Goal: Task Accomplishment & Management: Use online tool/utility

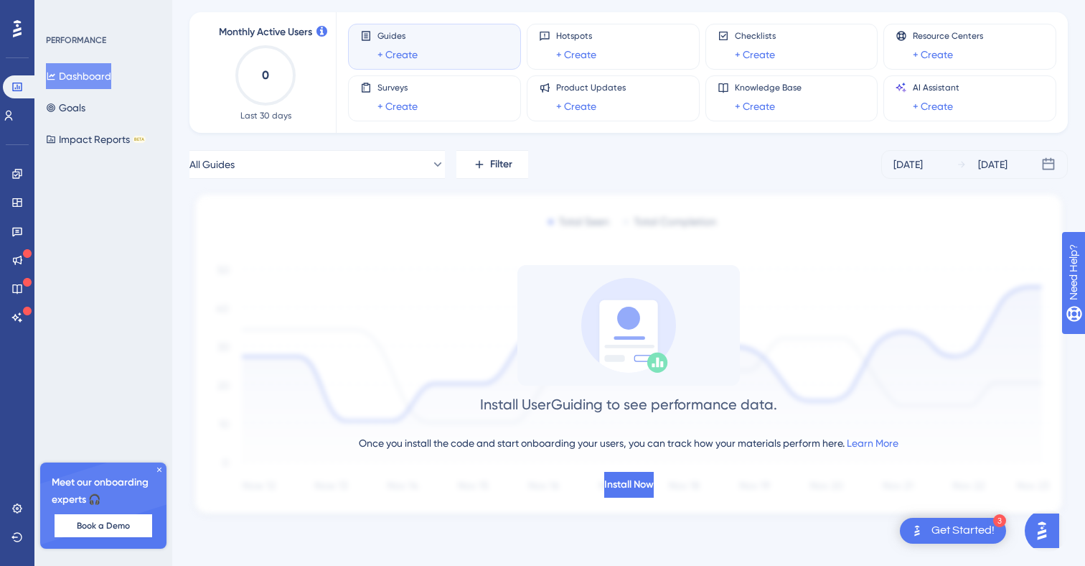
click at [956, 533] on div "Get Started!" at bounding box center [963, 531] width 63 height 16
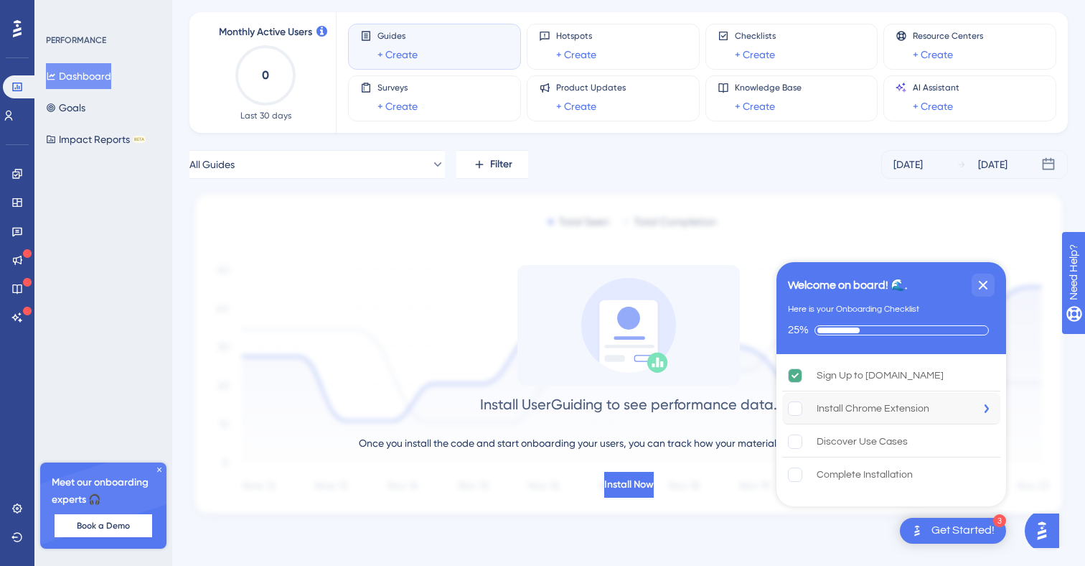
click at [828, 411] on div "Install Chrome Extension" at bounding box center [873, 408] width 113 height 17
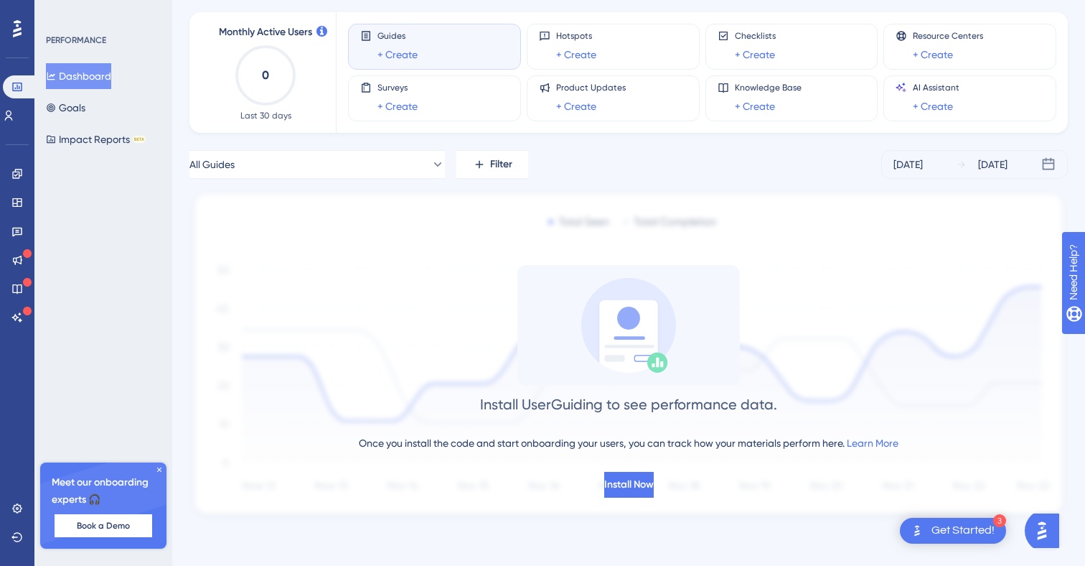
click at [955, 537] on div "Get Started!" at bounding box center [963, 531] width 63 height 16
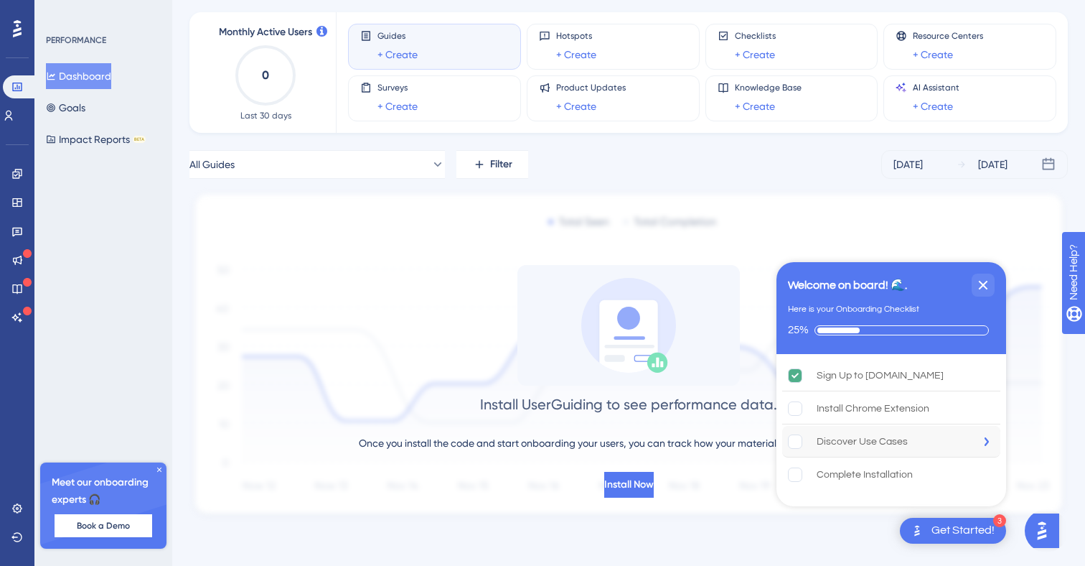
click at [823, 439] on div "Discover Use Cases" at bounding box center [862, 441] width 91 height 17
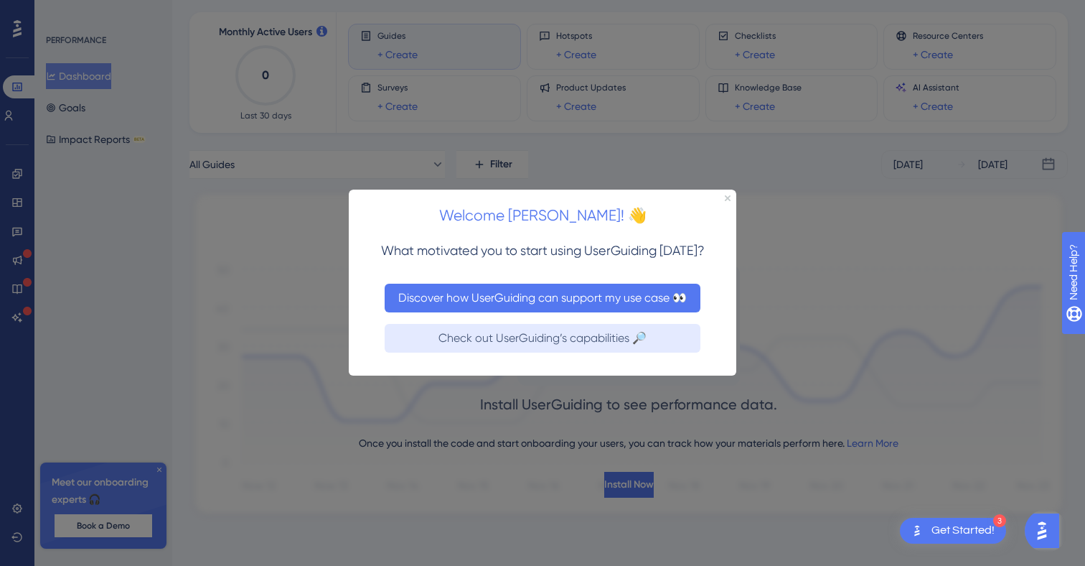
click at [609, 306] on button "Discover how UserGuiding can support my use case 👀" at bounding box center [543, 298] width 316 height 29
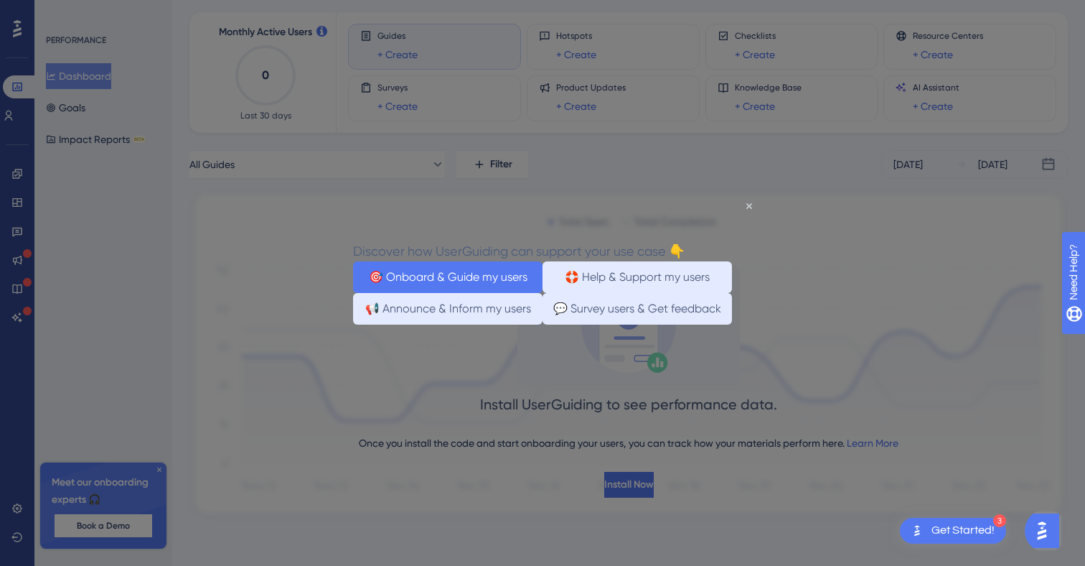
click at [486, 286] on button "🎯 Onboard & Guide my users" at bounding box center [447, 277] width 189 height 32
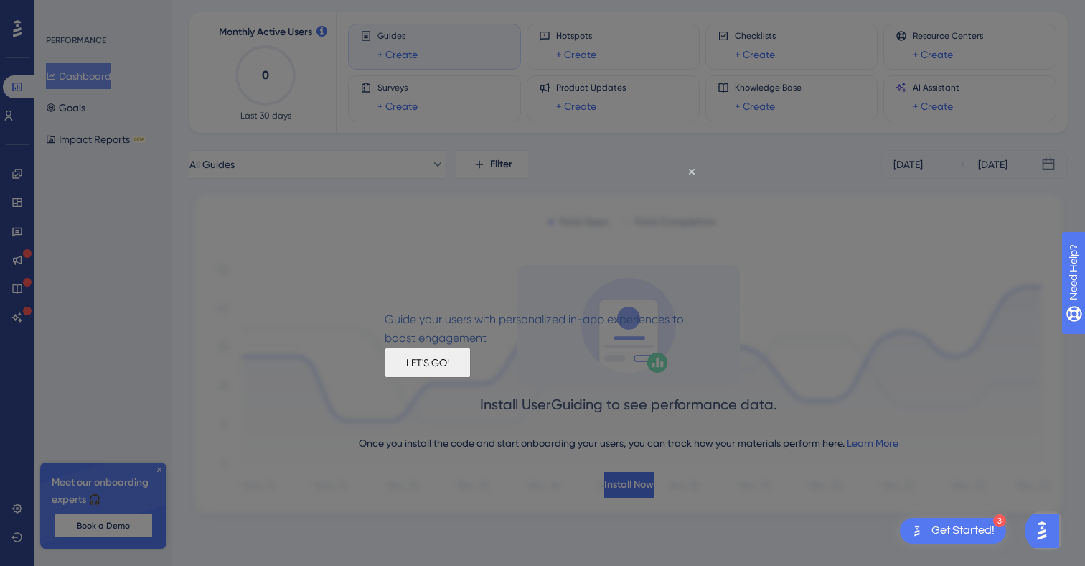
click at [471, 375] on button "LET'S GO!" at bounding box center [428, 362] width 86 height 30
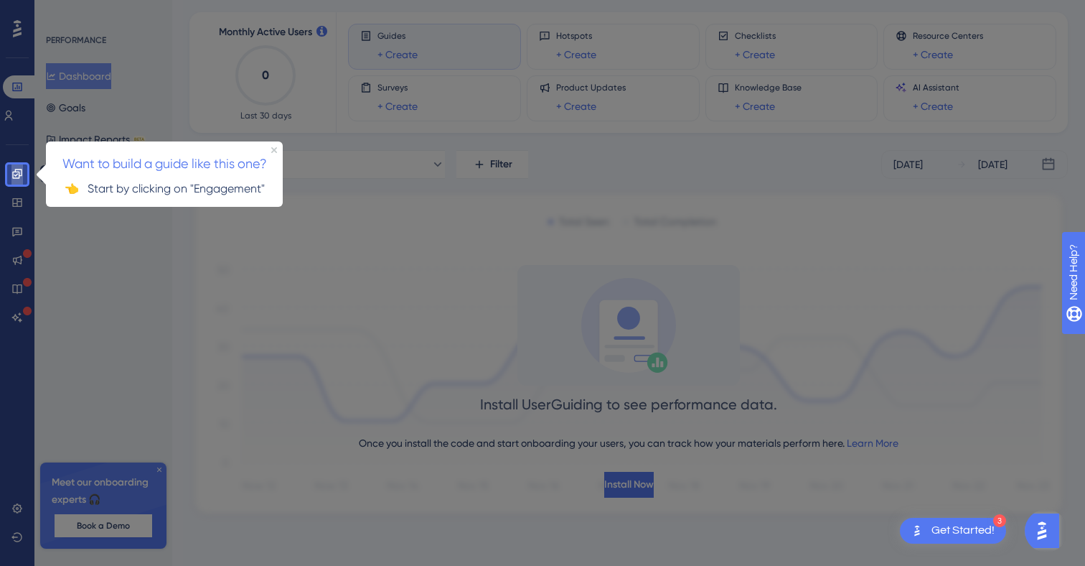
click at [17, 171] on icon at bounding box center [16, 173] width 11 height 11
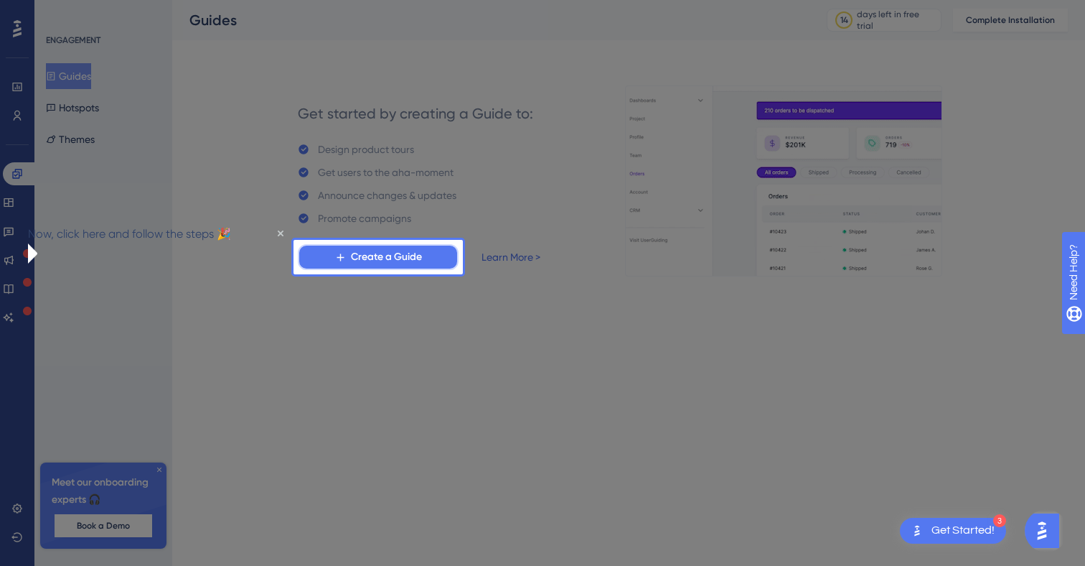
click at [374, 258] on span "Create a Guide" at bounding box center [386, 256] width 71 height 17
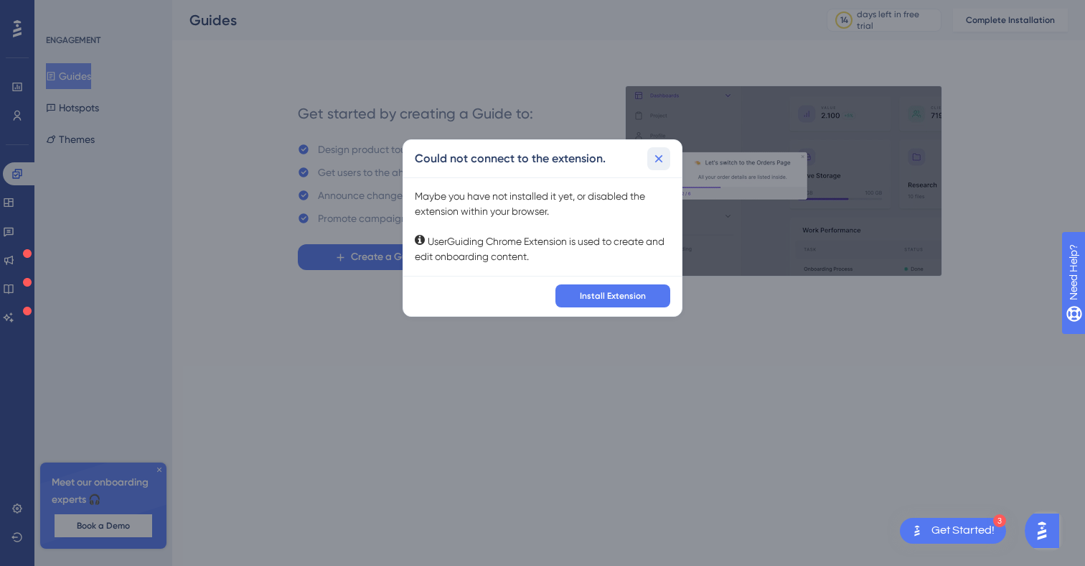
click at [654, 162] on icon at bounding box center [659, 158] width 14 height 14
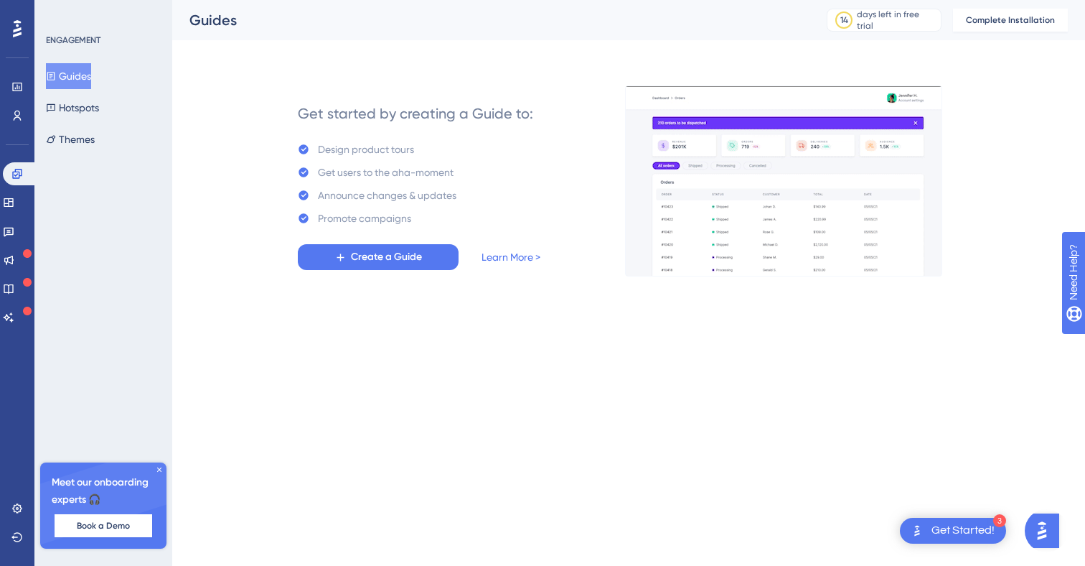
click at [0, 0] on div "✨ Save My Spot!✨" at bounding box center [0, 0] width 0 height 0
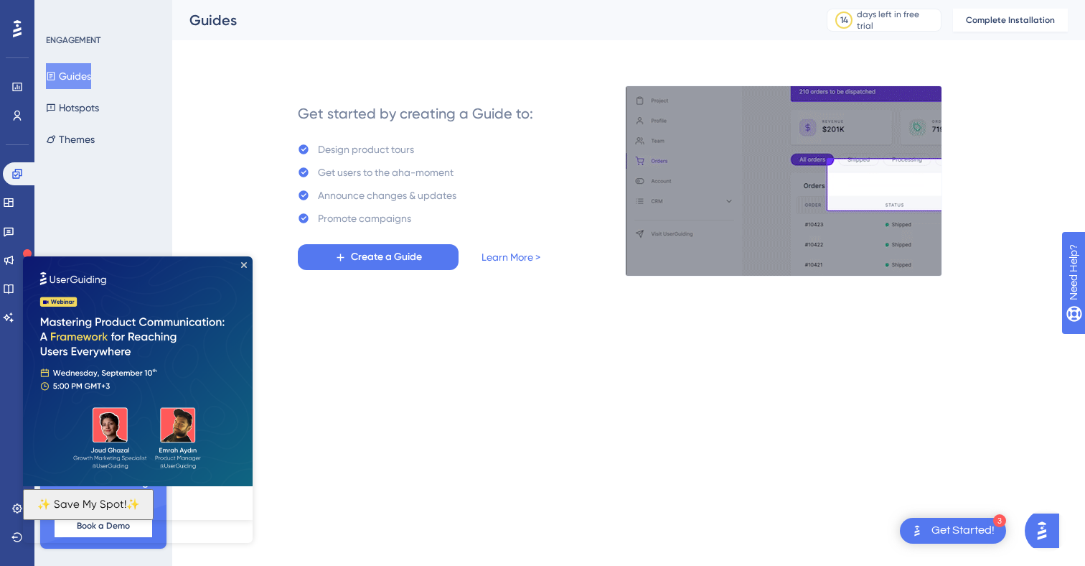
click at [944, 535] on div "Get Started!" at bounding box center [963, 531] width 63 height 16
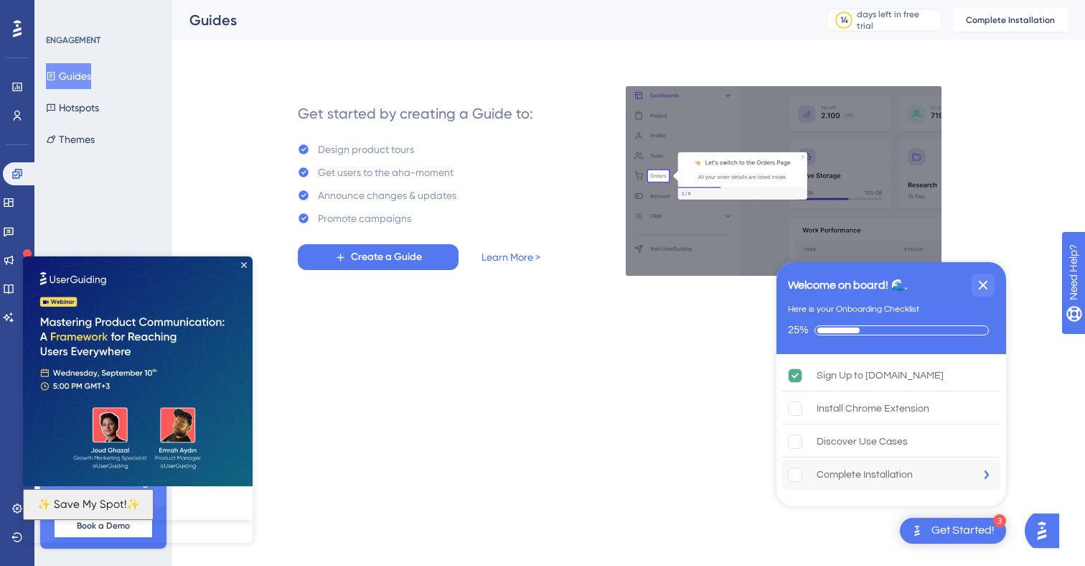
click at [872, 479] on div "Complete Installation" at bounding box center [865, 474] width 96 height 17
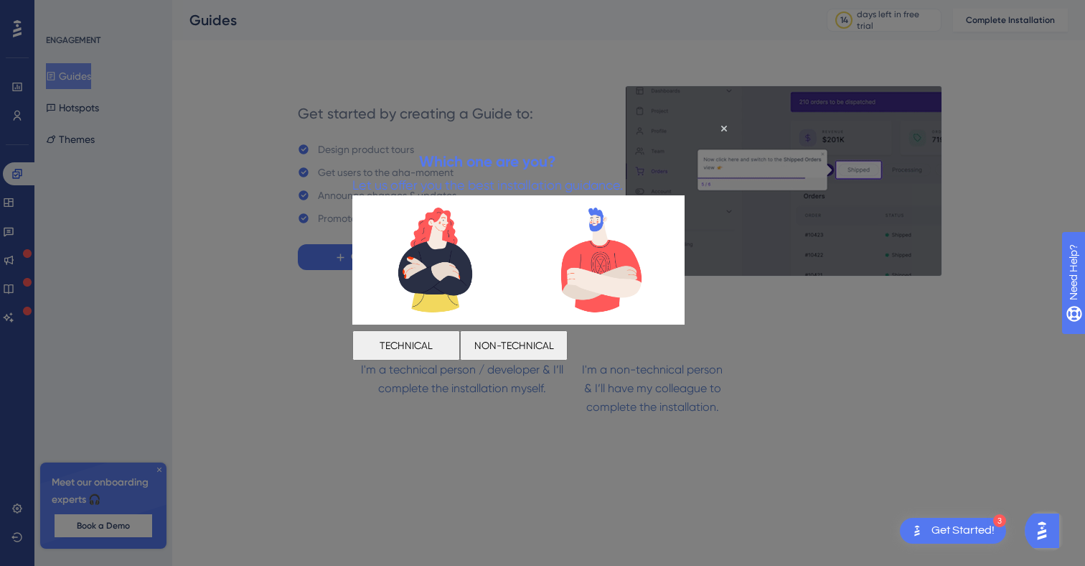
click at [457, 345] on button "TECHNICAL" at bounding box center [406, 344] width 108 height 30
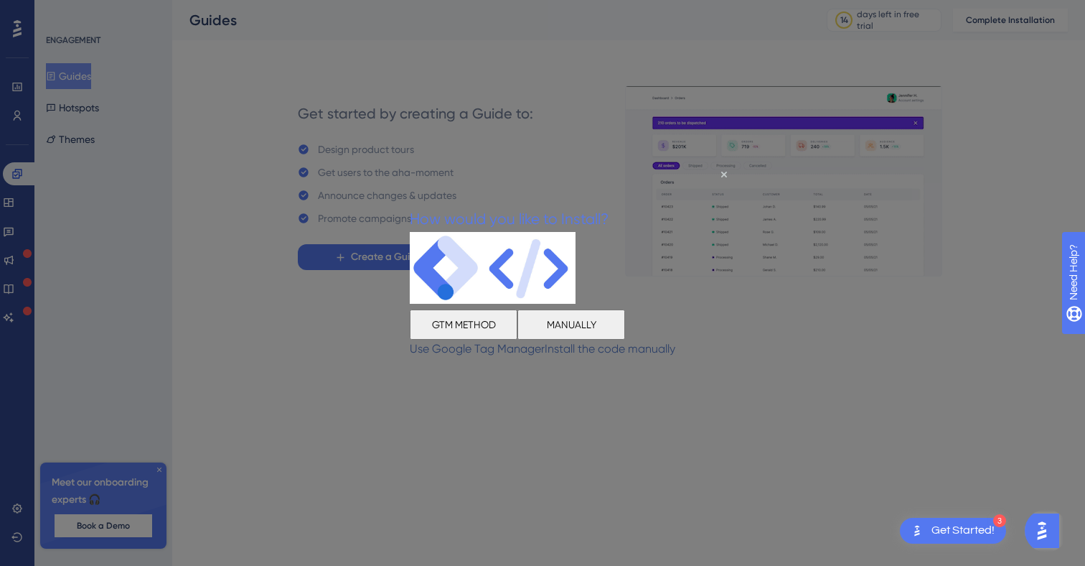
click at [625, 332] on button "MANUALLY" at bounding box center [572, 324] width 108 height 30
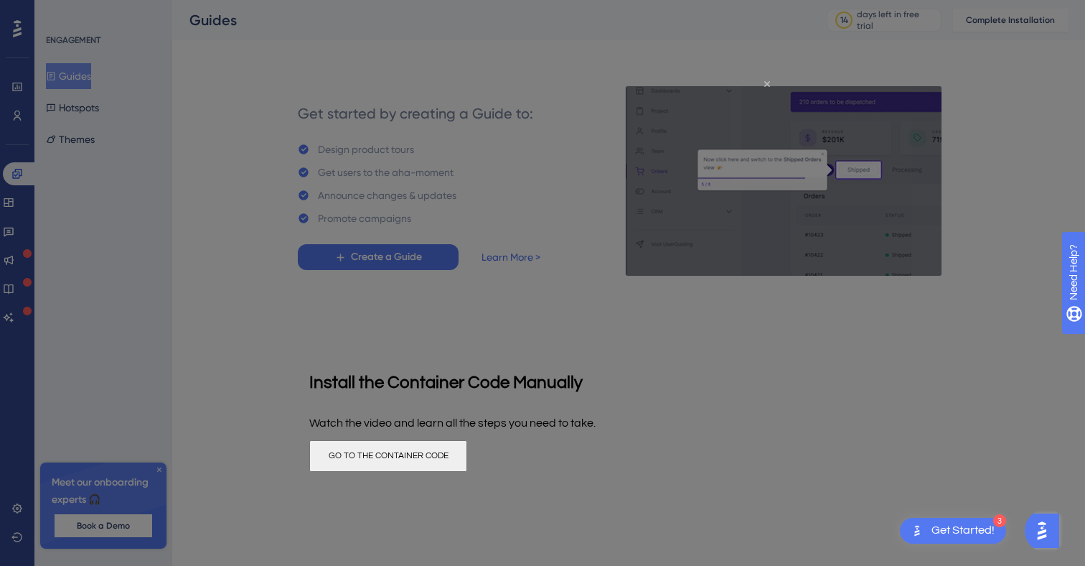
click at [767, 81] on icon "Close Preview" at bounding box center [767, 84] width 6 height 6
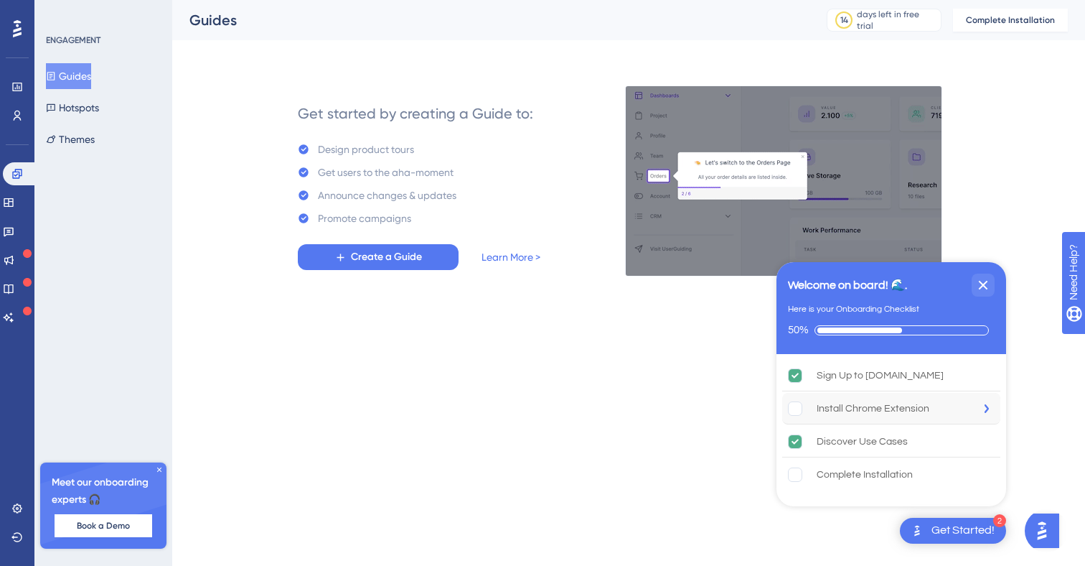
click at [831, 416] on div "Install Chrome Extension" at bounding box center [891, 409] width 218 height 32
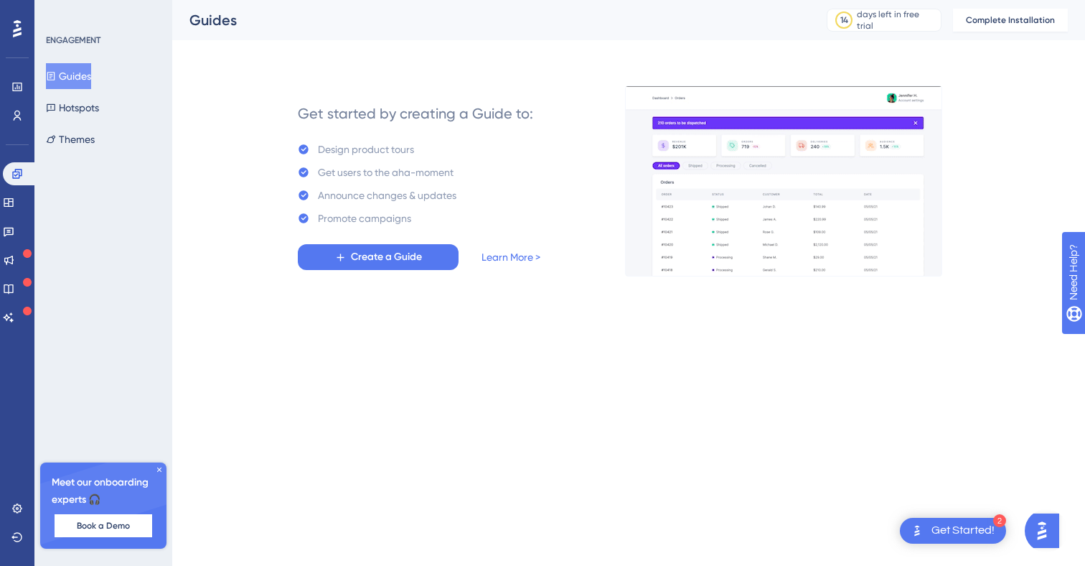
click at [934, 540] on div "2 Get Started!" at bounding box center [953, 531] width 106 height 26
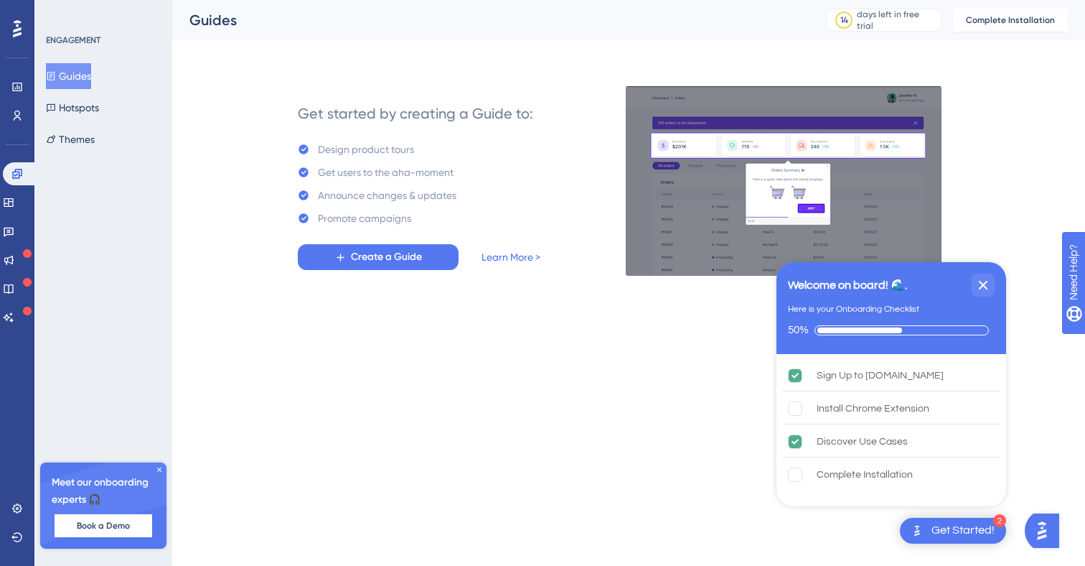
click at [1056, 0] on html "2 Get Started! Welcome on board! 🌊. Here is your Onboarding Checklist 50% Sign …" at bounding box center [542, 0] width 1085 height 0
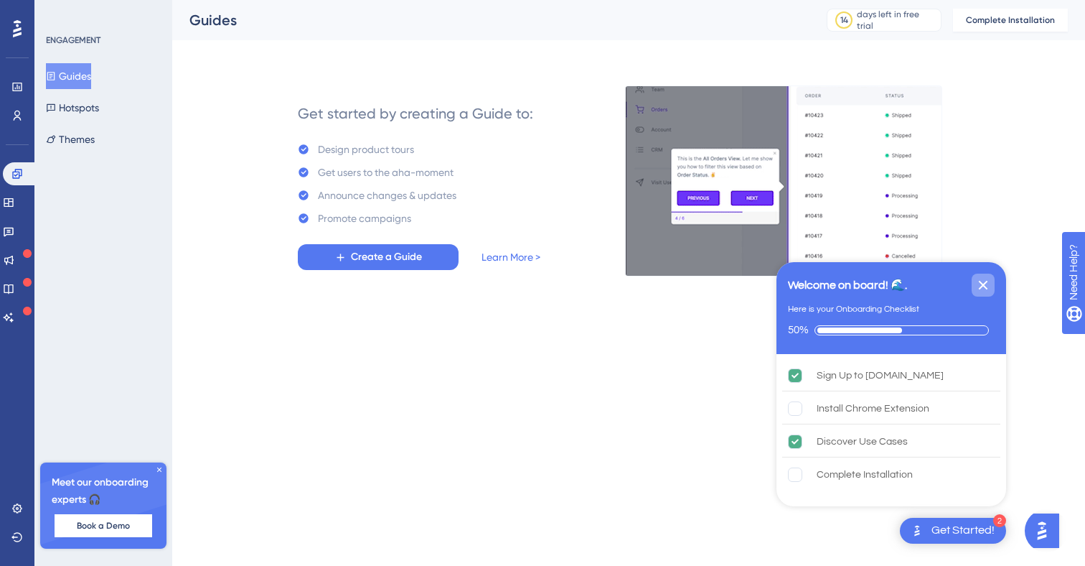
click at [981, 283] on icon "Close Checklist" at bounding box center [983, 285] width 9 height 9
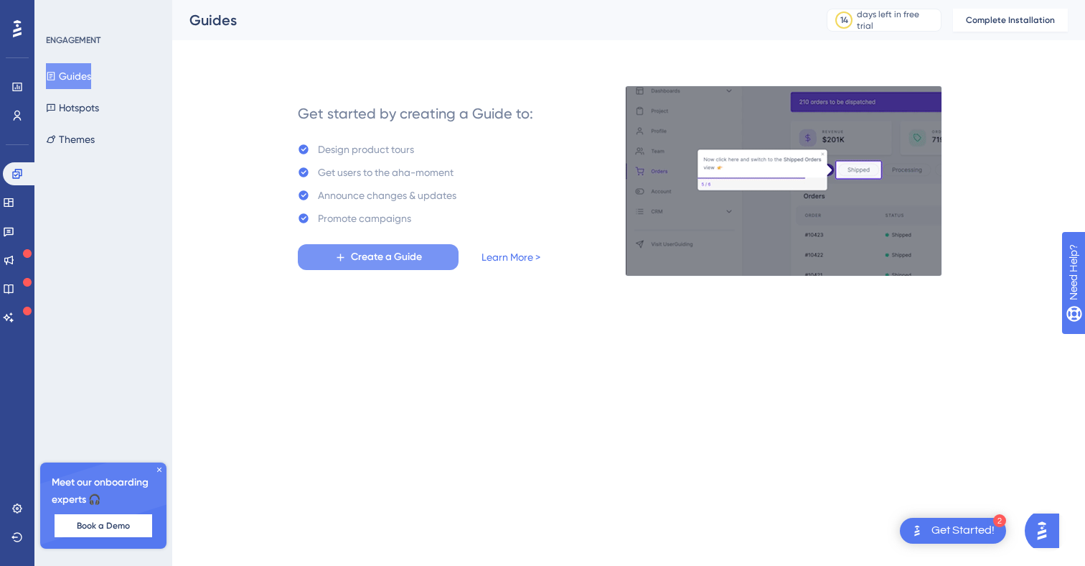
click at [385, 266] on button "Create a Guide" at bounding box center [378, 257] width 161 height 26
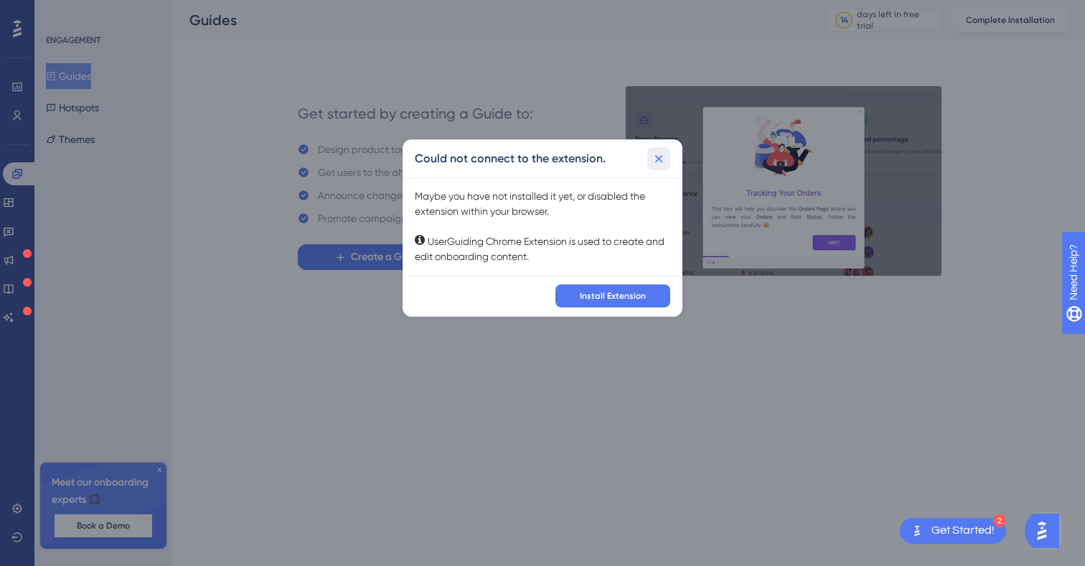
click at [655, 162] on icon at bounding box center [659, 159] width 8 height 8
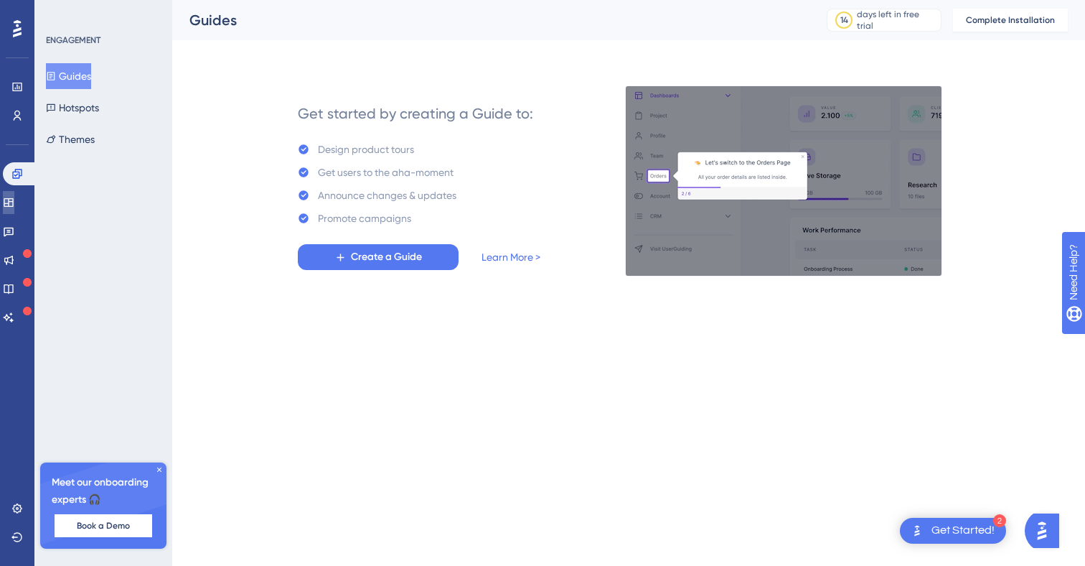
click at [7, 206] on link at bounding box center [8, 202] width 11 height 23
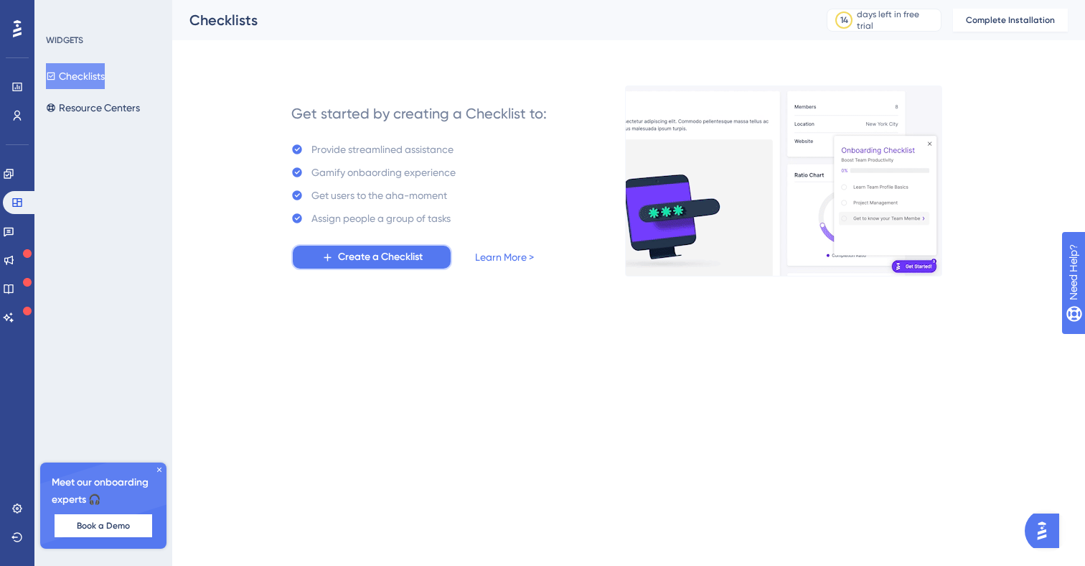
click at [326, 258] on icon at bounding box center [328, 257] width 12 height 12
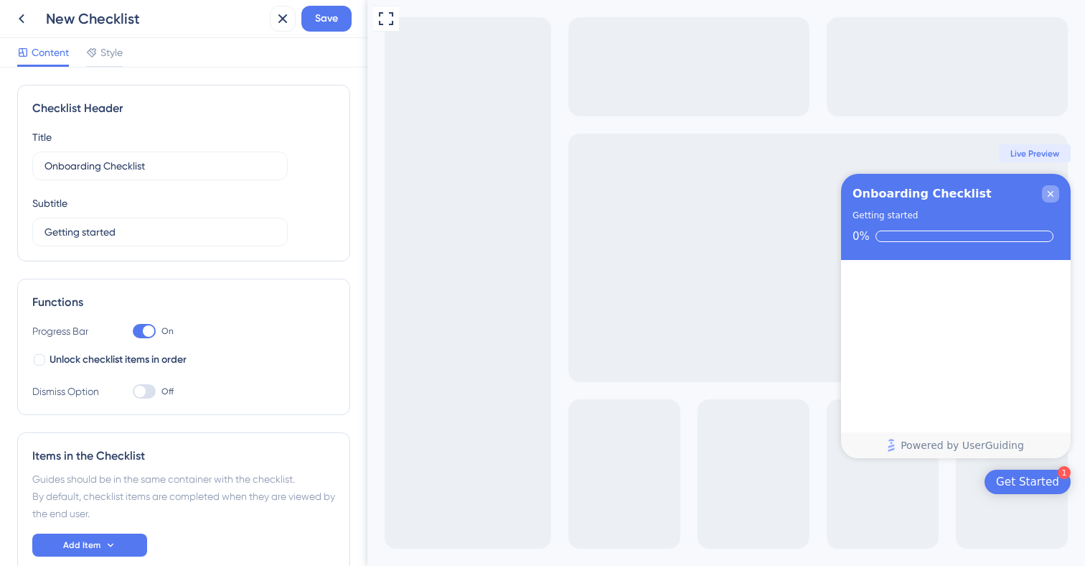
click at [1052, 195] on icon "Close Checklist" at bounding box center [1050, 193] width 11 height 11
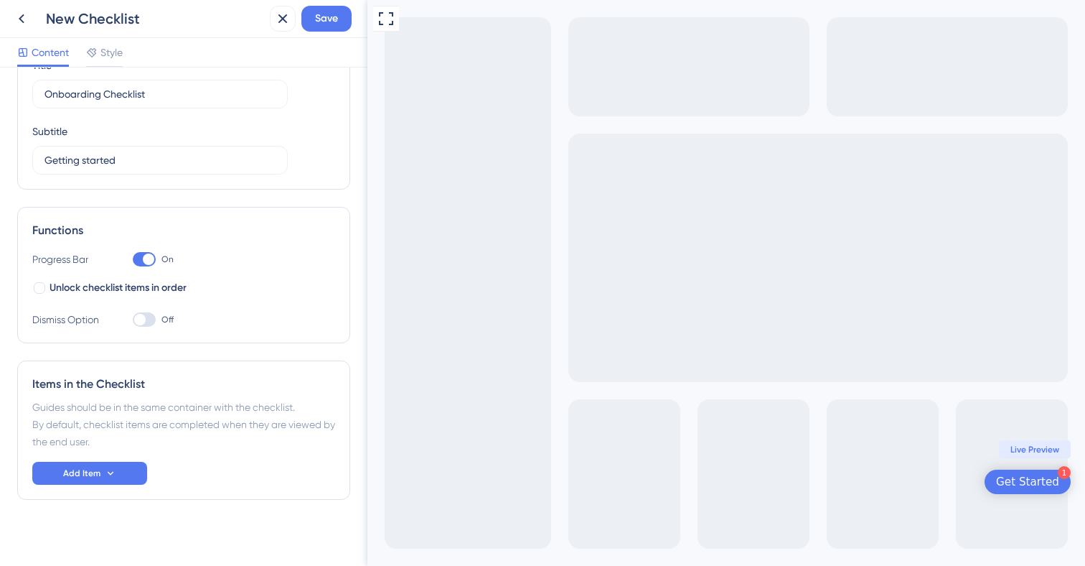
scroll to position [80, 0]
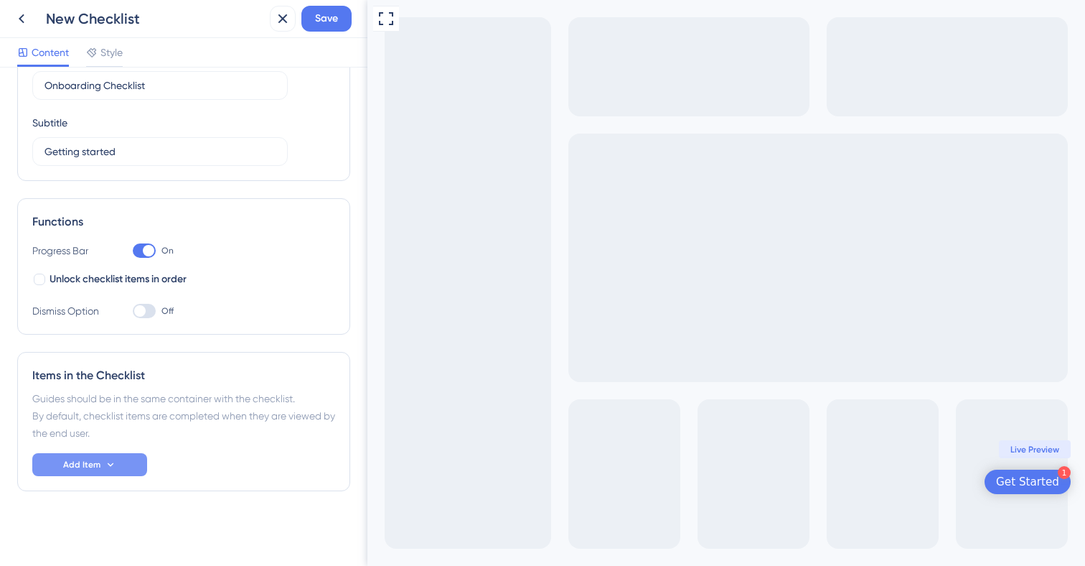
click at [112, 467] on icon at bounding box center [110, 464] width 11 height 11
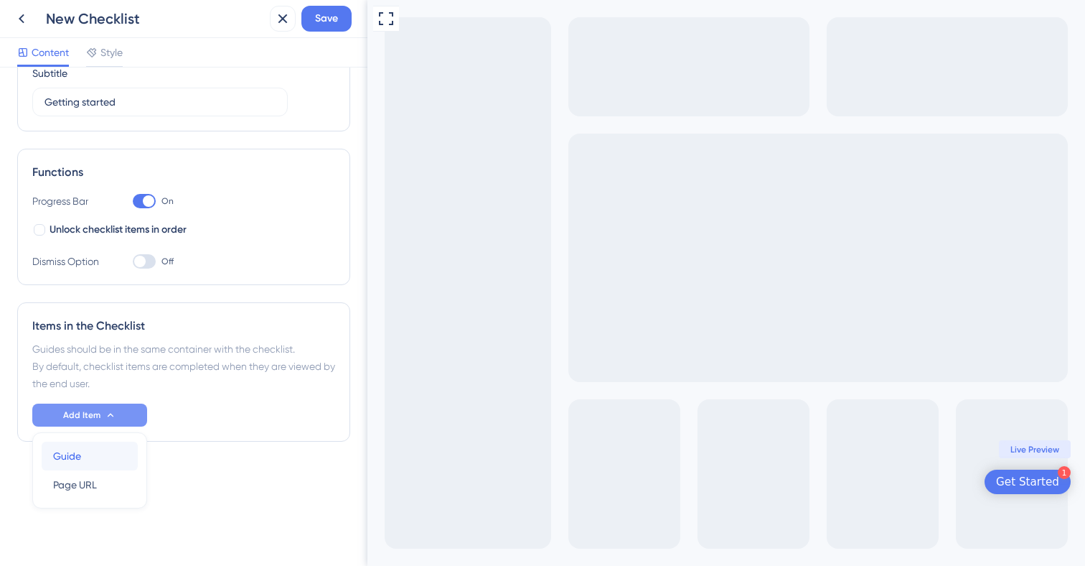
click at [93, 459] on div "Guide Guide" at bounding box center [89, 455] width 73 height 29
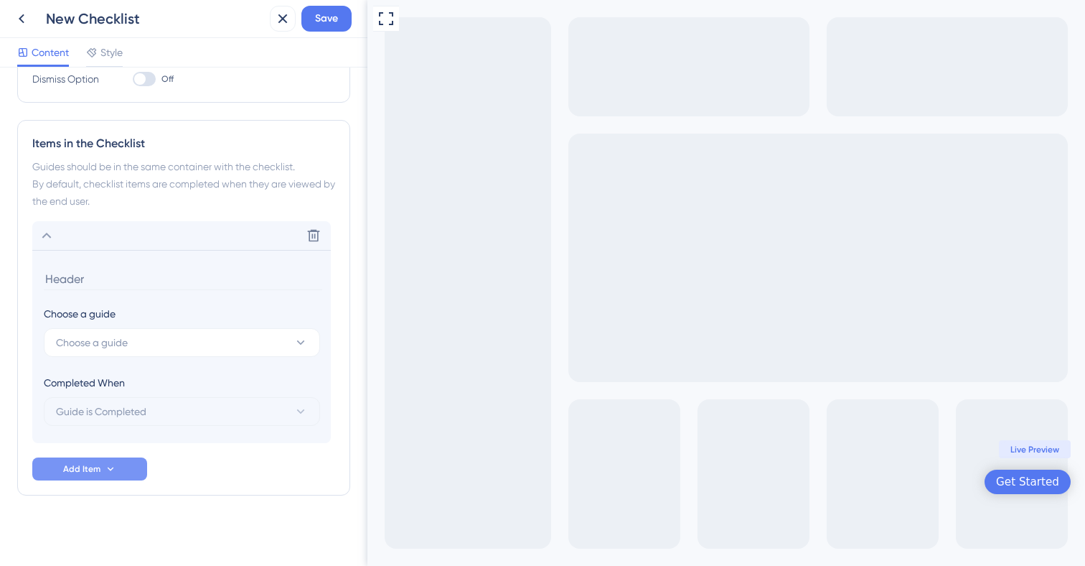
scroll to position [317, 0]
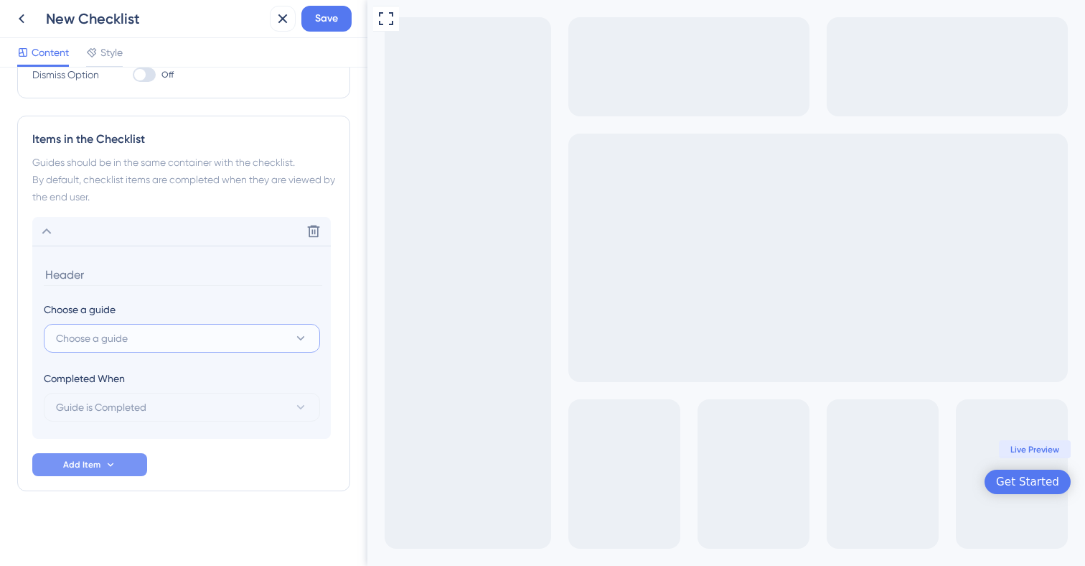
click at [109, 341] on span "Choose a guide" at bounding box center [92, 337] width 72 height 17
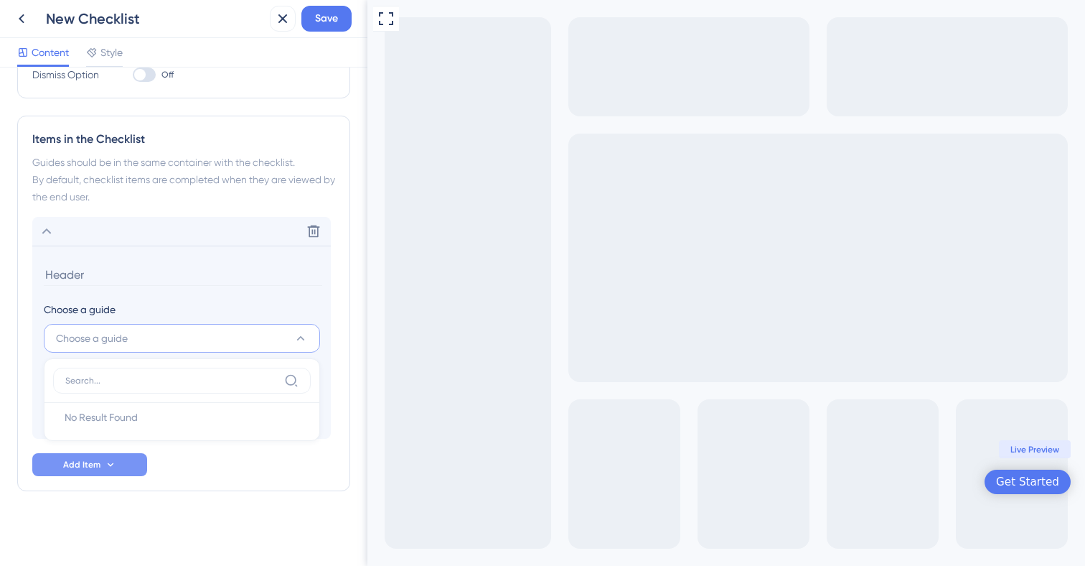
type input "n"
click at [233, 482] on div "Items in the Checklist Guides should be in the same container with the checklis…" at bounding box center [183, 303] width 333 height 375
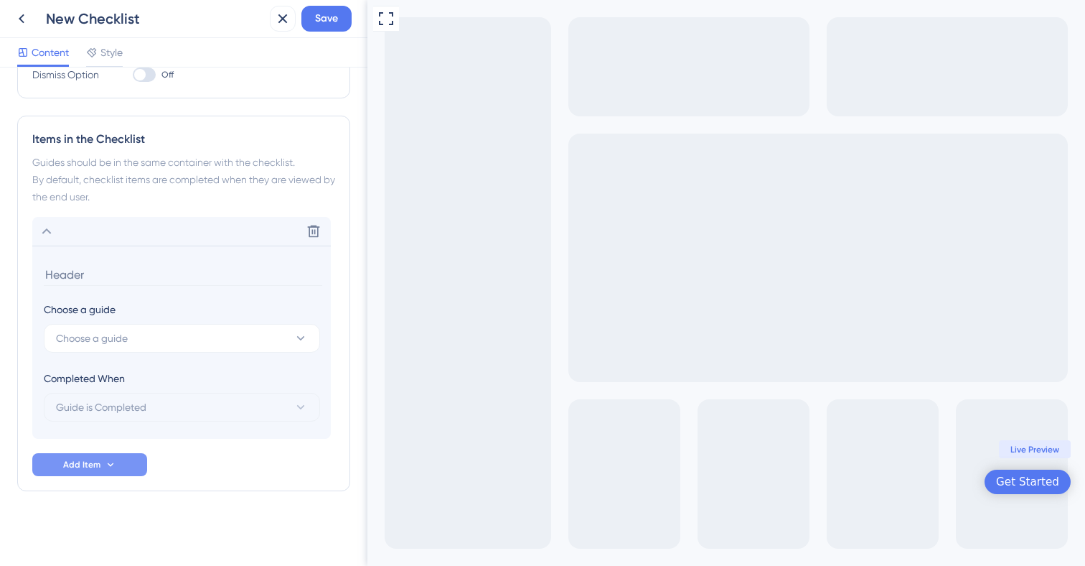
click at [68, 271] on input at bounding box center [183, 274] width 279 height 22
type input "Nataliia Header"
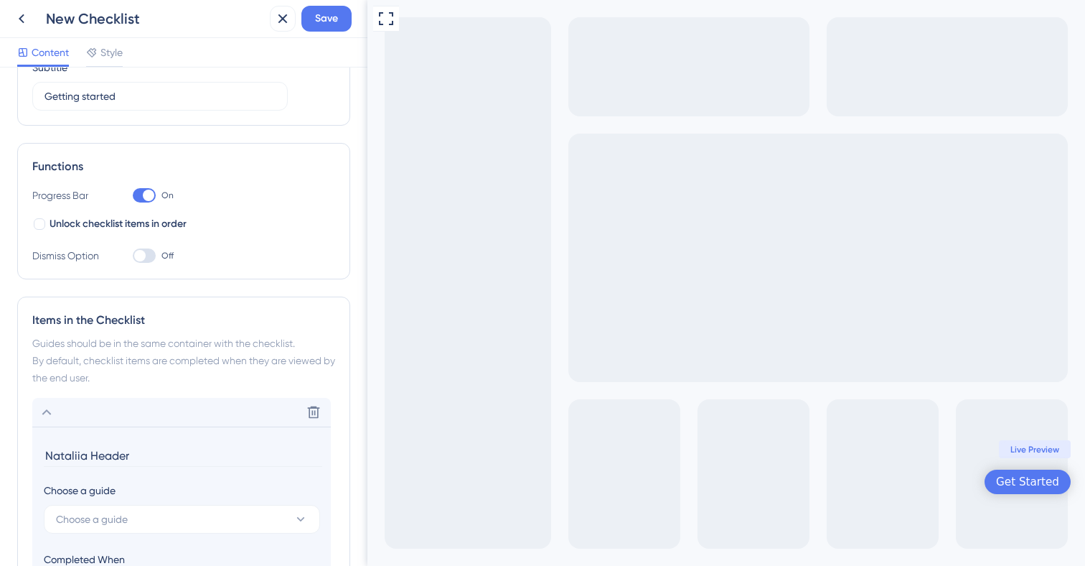
scroll to position [0, 0]
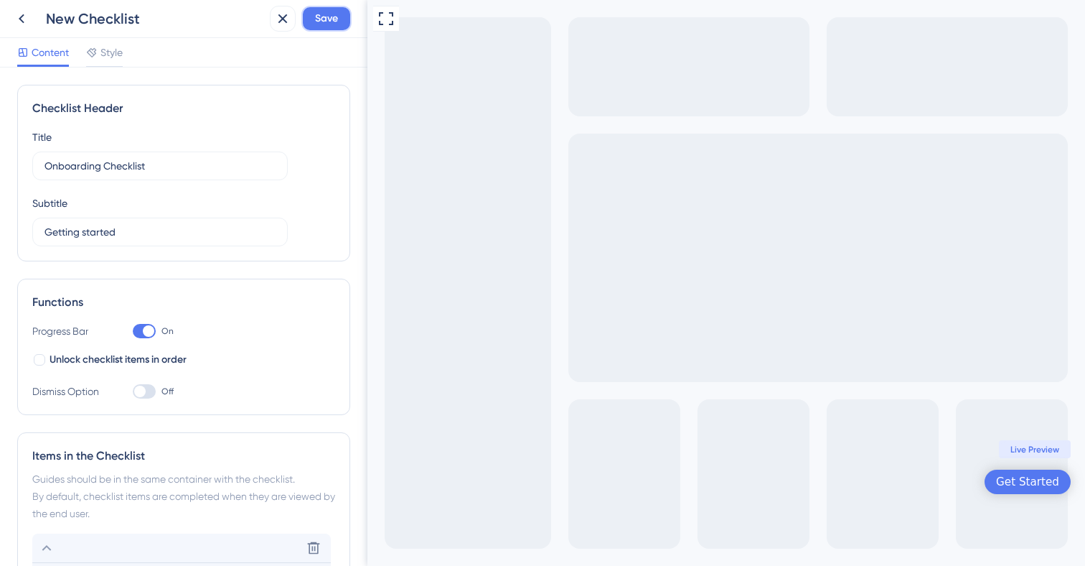
click at [334, 16] on span "Save" at bounding box center [326, 18] width 23 height 17
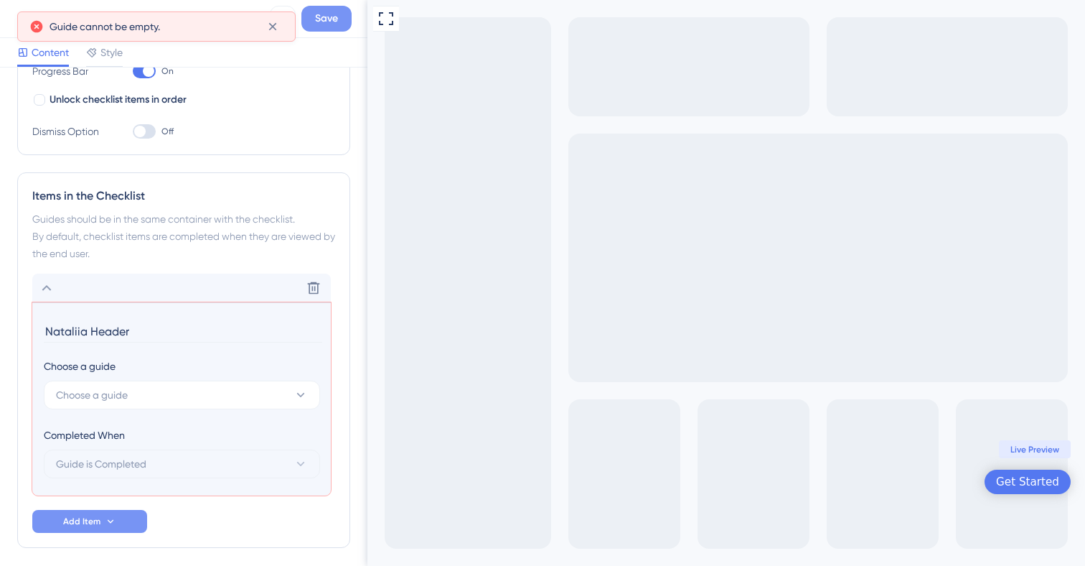
scroll to position [317, 0]
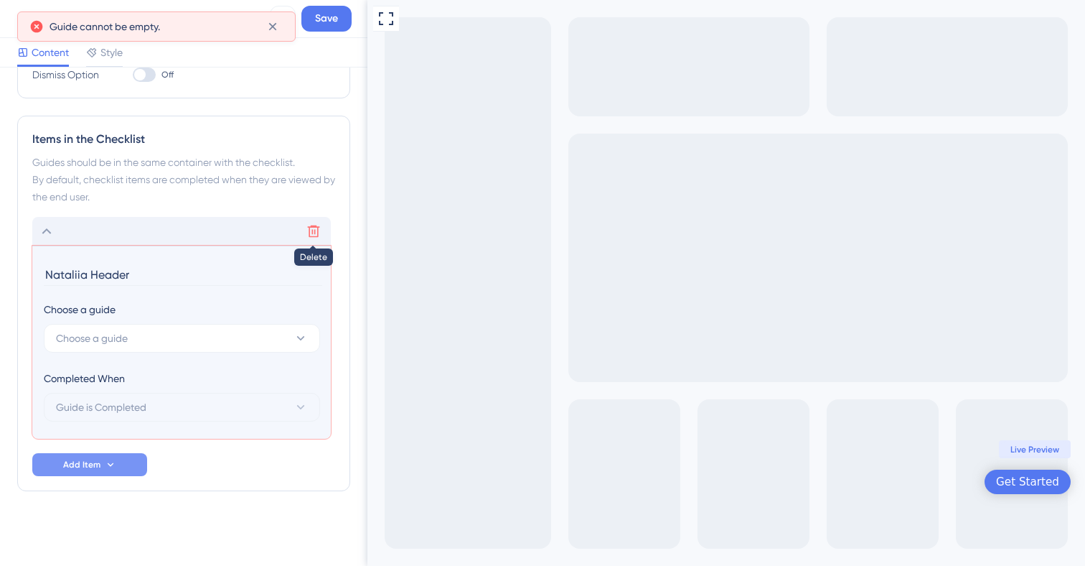
click at [310, 231] on icon at bounding box center [313, 231] width 14 height 14
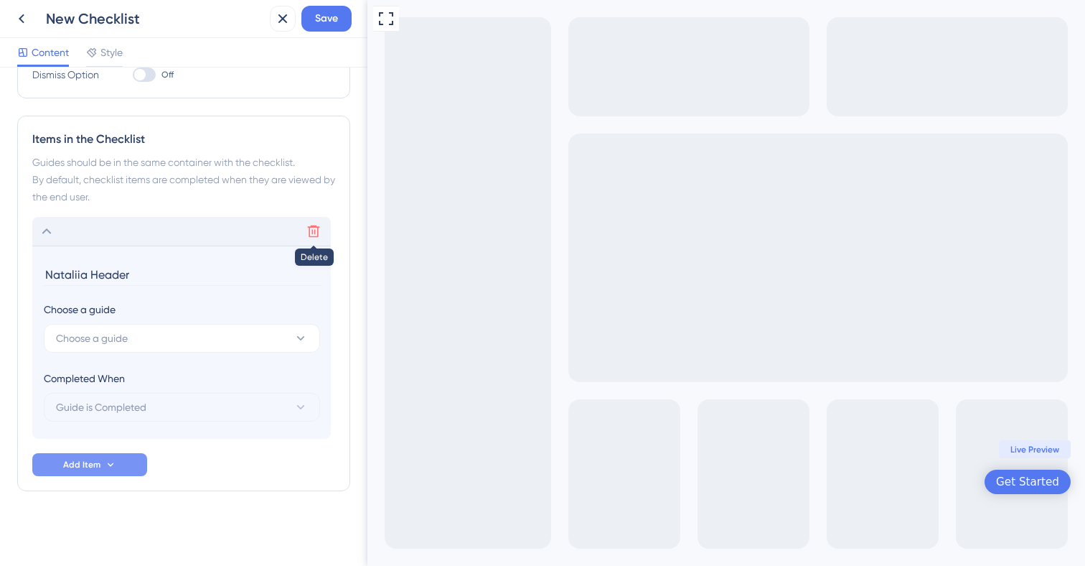
click at [313, 230] on icon at bounding box center [313, 231] width 14 height 14
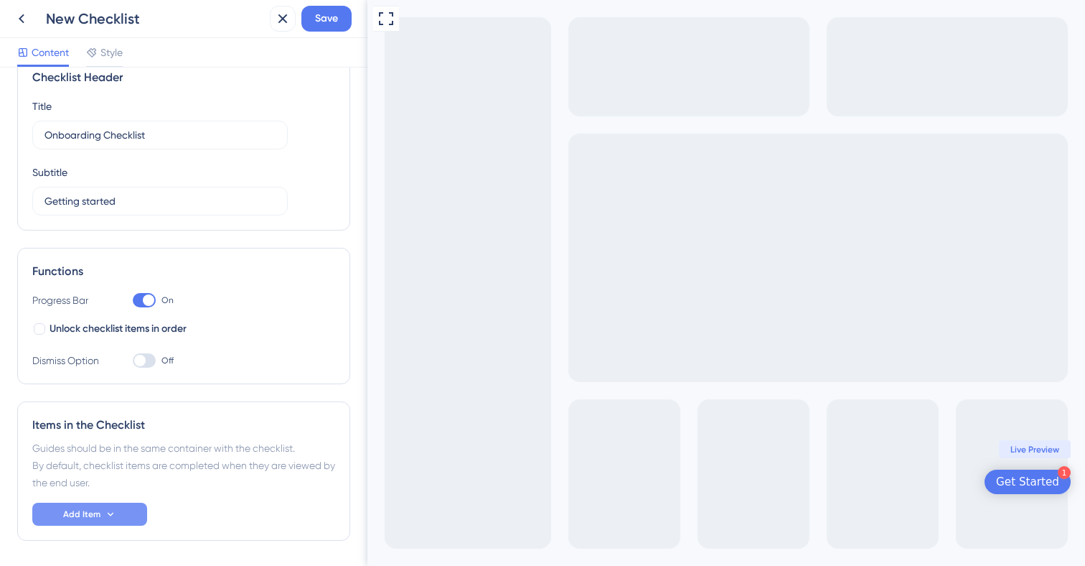
scroll to position [16, 0]
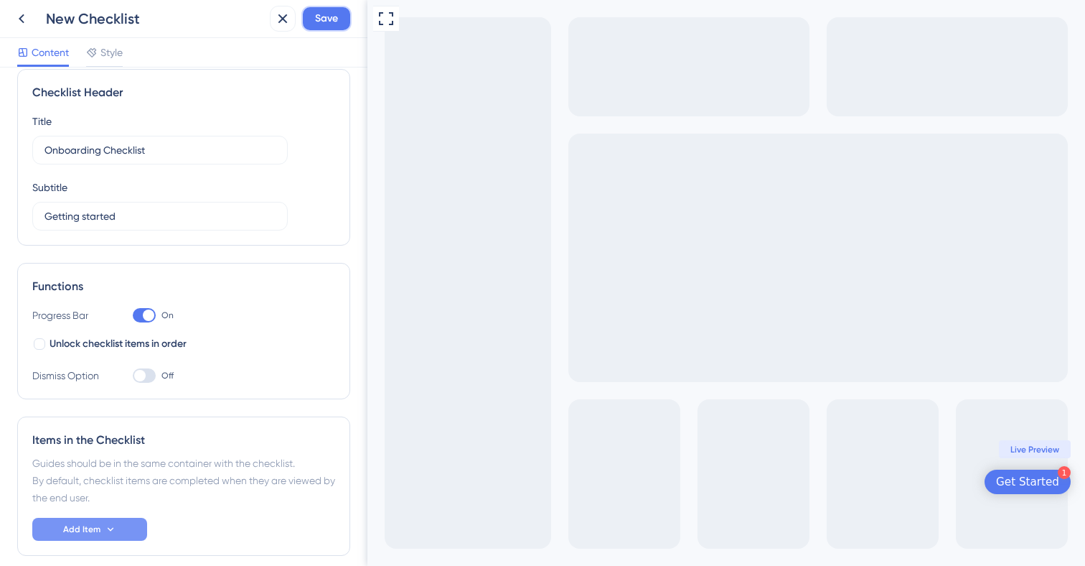
click at [325, 19] on span "Save" at bounding box center [326, 18] width 23 height 17
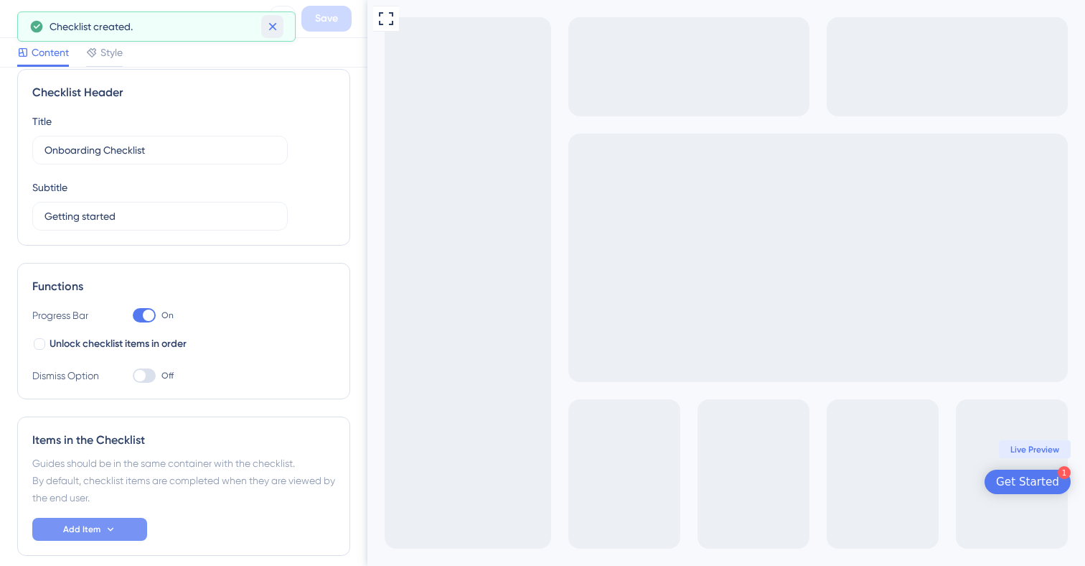
click at [273, 27] on icon at bounding box center [272, 27] width 8 height 8
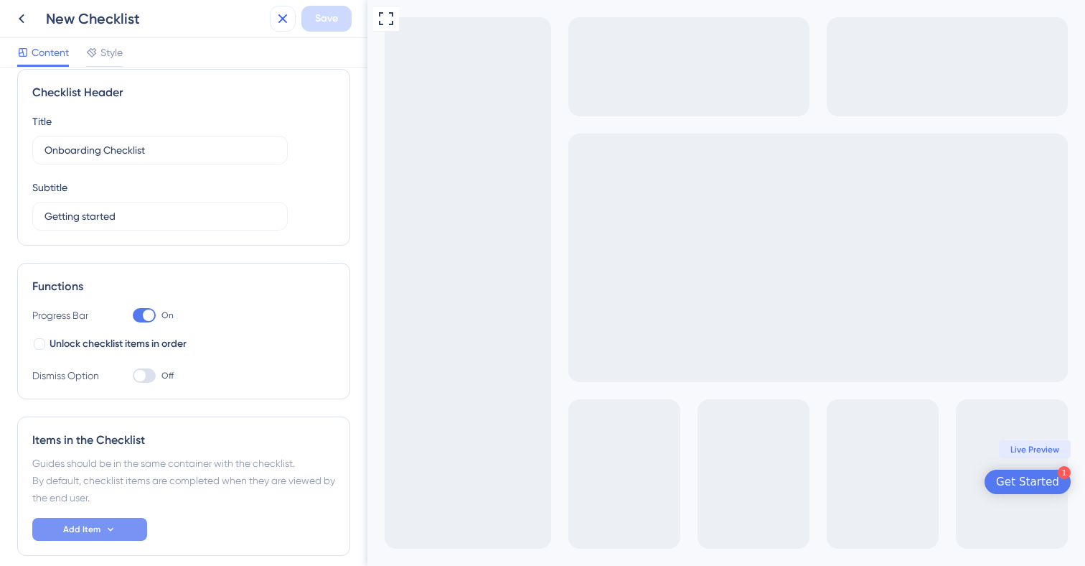
click at [278, 20] on icon at bounding box center [282, 18] width 17 height 17
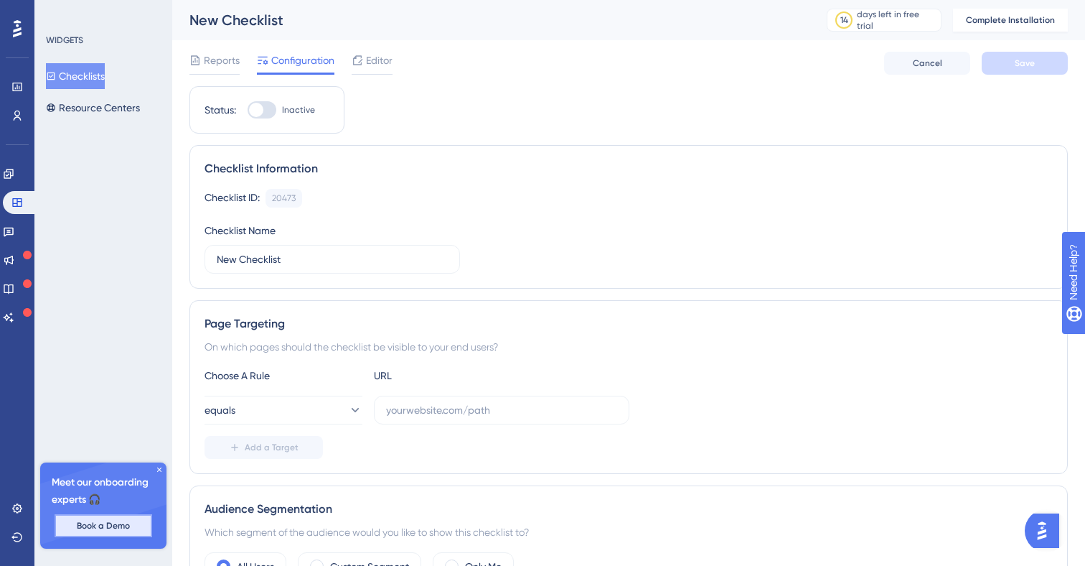
click at [124, 527] on span "Book a Demo" at bounding box center [103, 525] width 53 height 11
click at [157, 472] on icon at bounding box center [159, 469] width 9 height 9
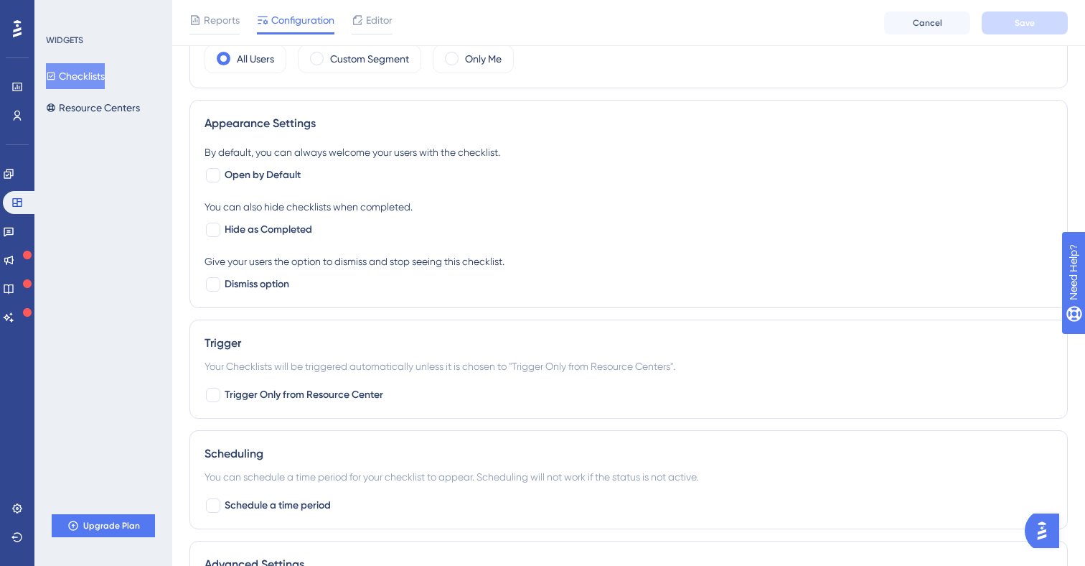
scroll to position [527, 0]
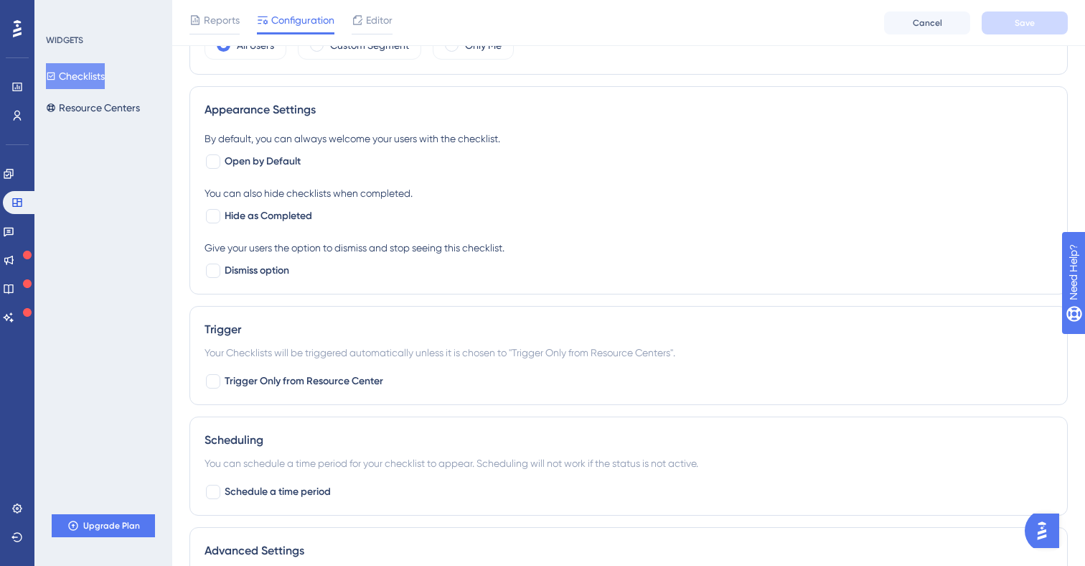
click at [258, 174] on div "By default, you can always welcome your users with the checklist. Open by Defau…" at bounding box center [629, 204] width 848 height 149
click at [258, 164] on span "Open by Default" at bounding box center [263, 161] width 76 height 17
checkbox input "true"
click at [252, 220] on span "Hide as Completed" at bounding box center [269, 215] width 88 height 17
checkbox input "true"
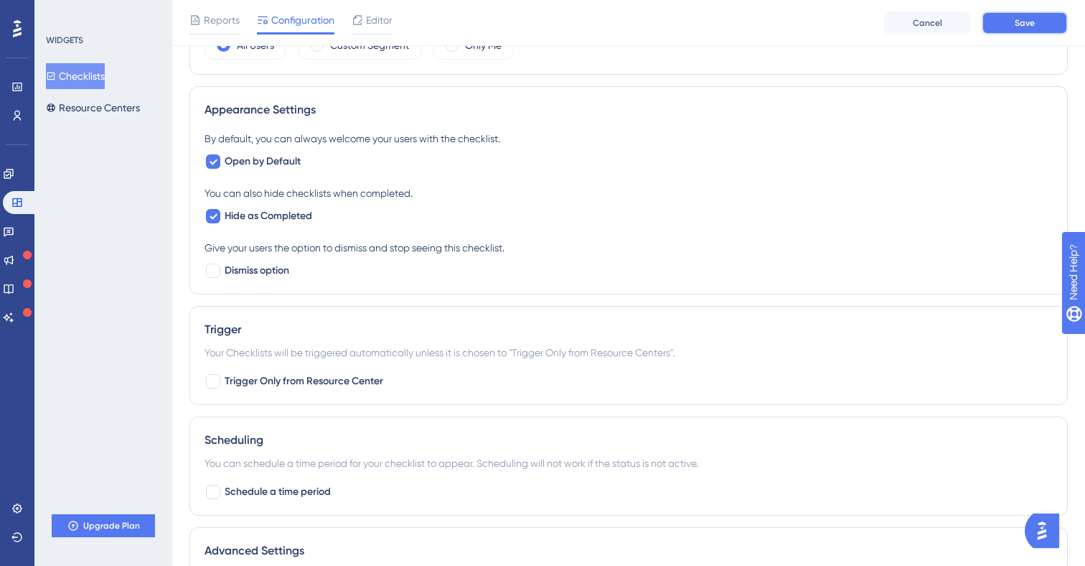
click at [1033, 18] on span "Save" at bounding box center [1025, 22] width 20 height 11
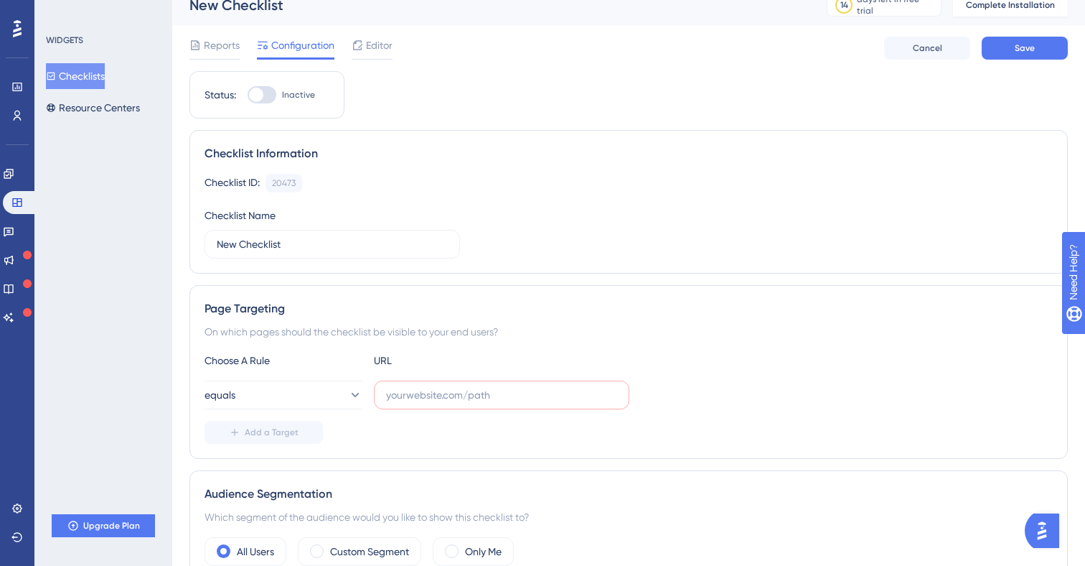
scroll to position [0, 0]
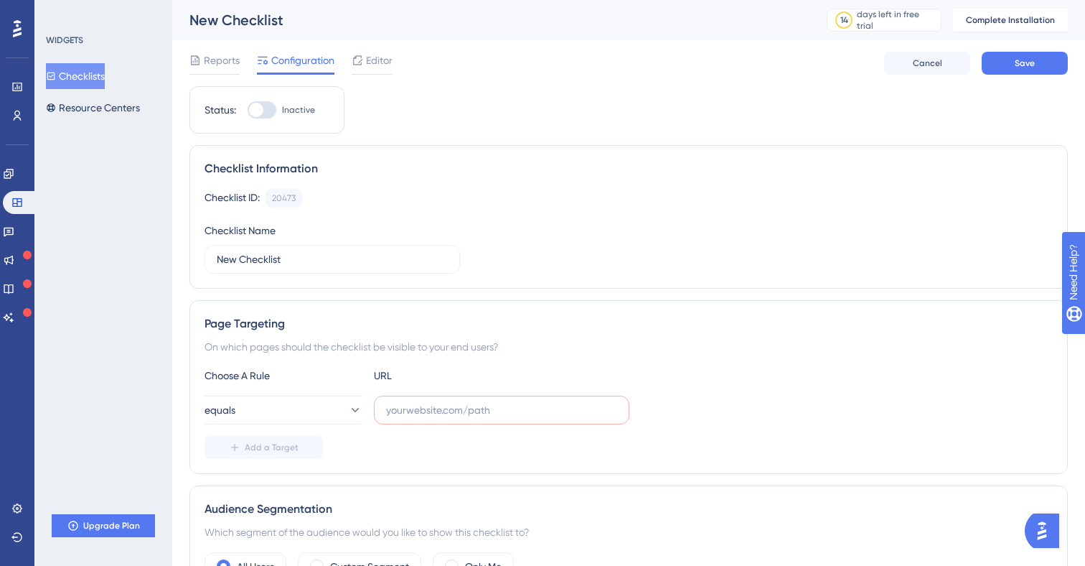
click at [258, 111] on div at bounding box center [256, 110] width 14 height 14
click at [248, 111] on input "Inactive" at bounding box center [247, 110] width 1 height 1
checkbox input "false"
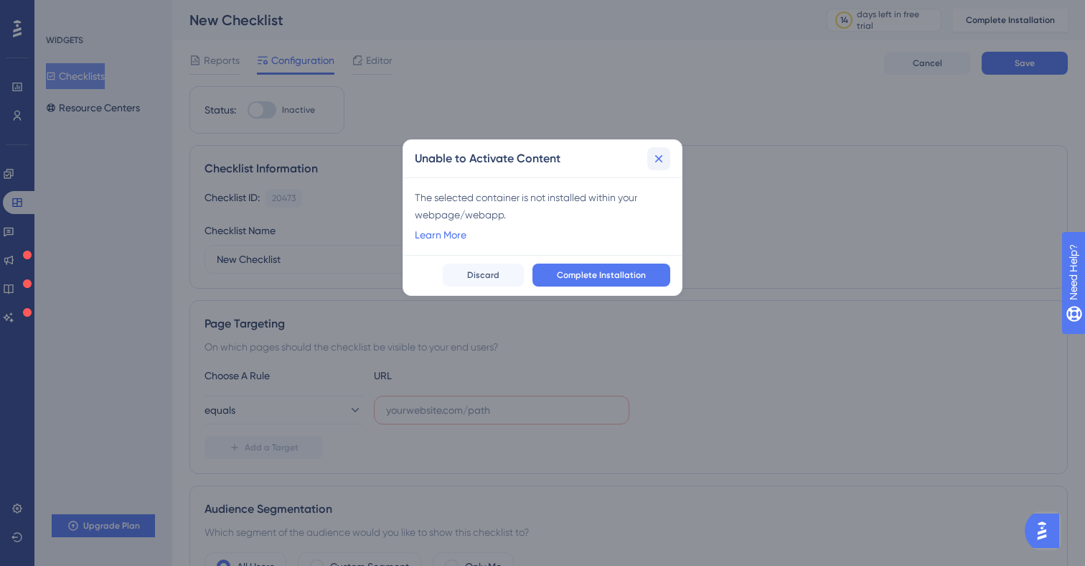
click at [665, 157] on icon at bounding box center [659, 158] width 14 height 14
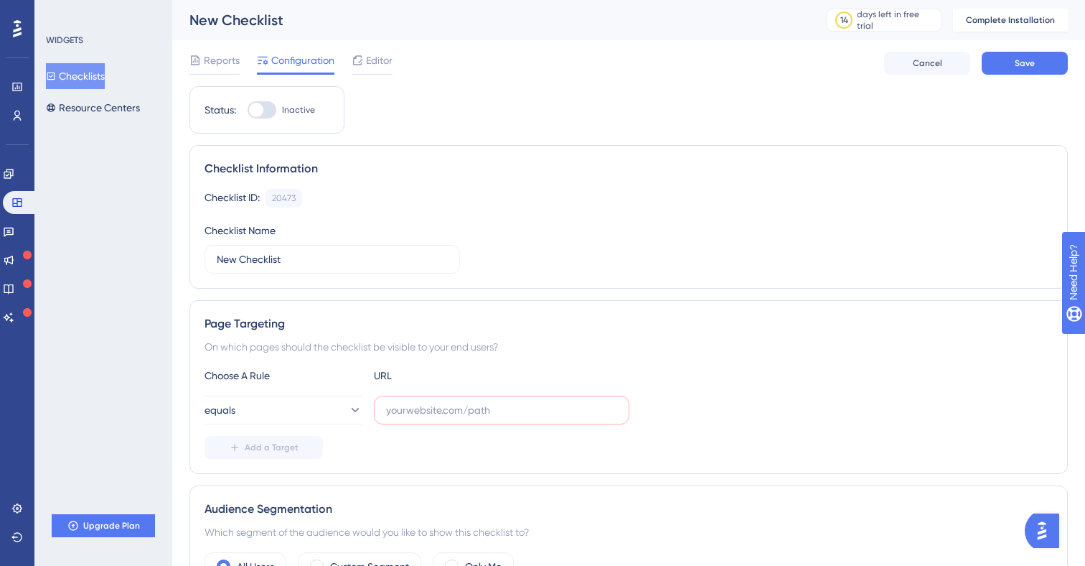
click at [368, 75] on div "Reports Configuration Editor Cancel Save" at bounding box center [628, 63] width 879 height 46
click at [371, 57] on span "Editor" at bounding box center [379, 60] width 27 height 17
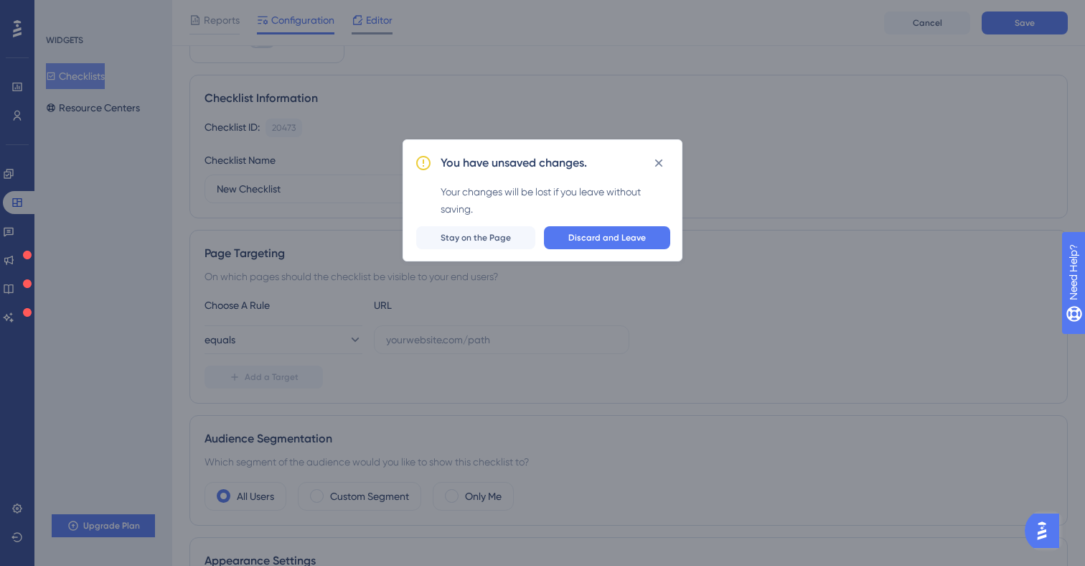
scroll to position [127, 0]
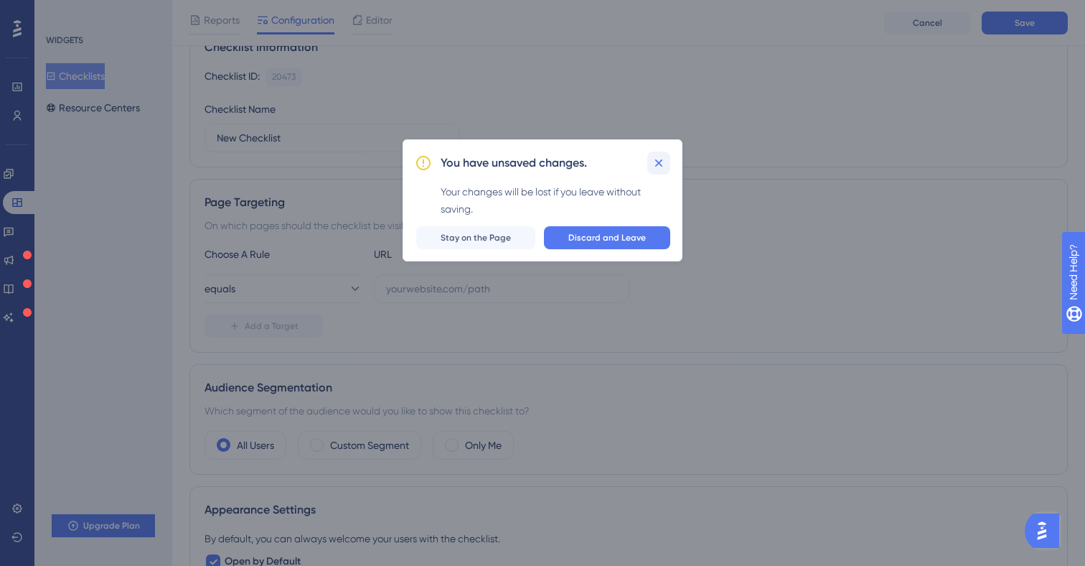
click at [652, 152] on button at bounding box center [658, 162] width 23 height 23
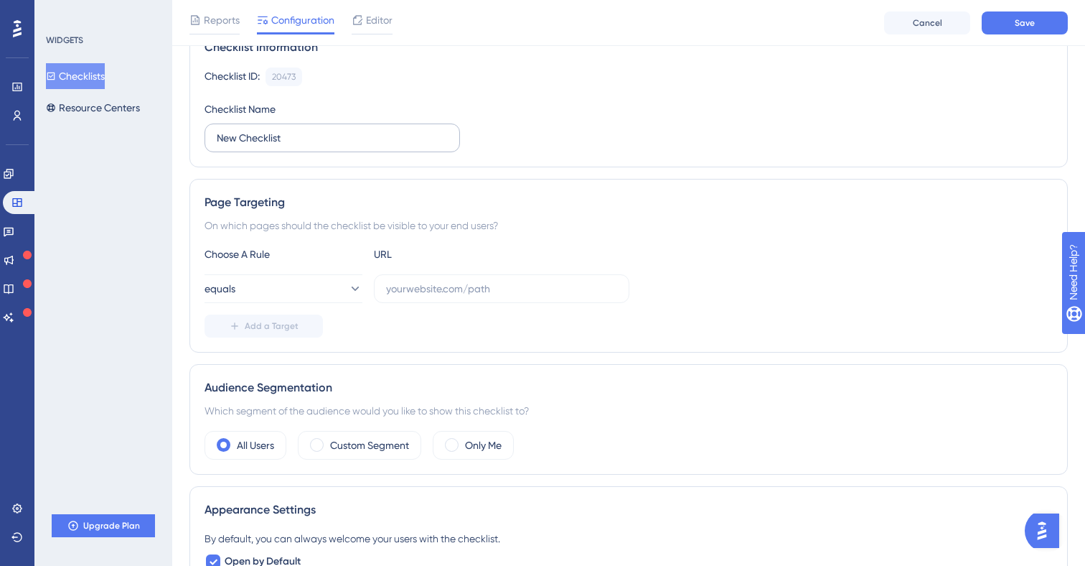
scroll to position [0, 0]
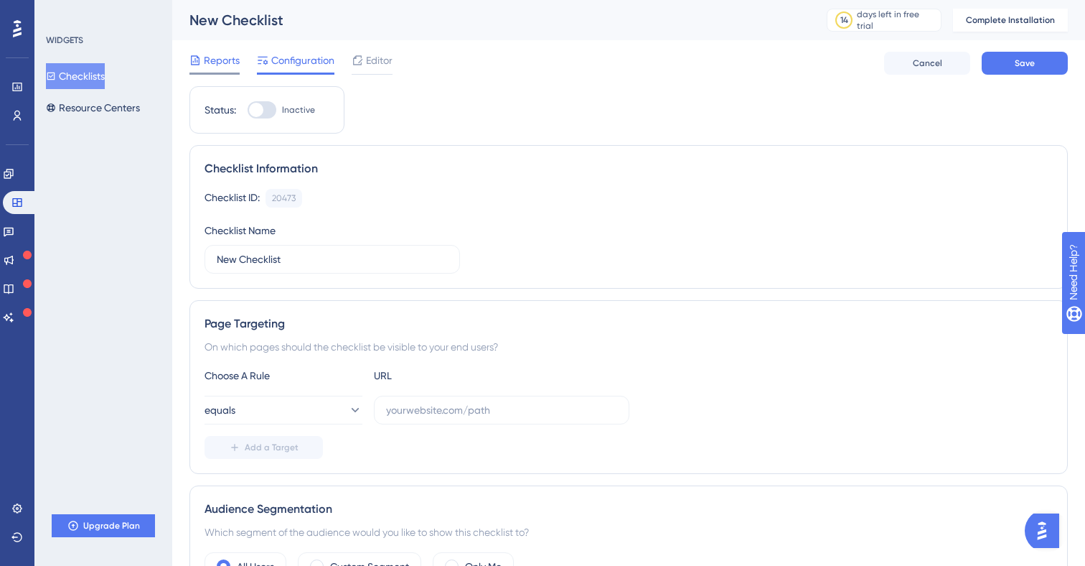
click at [230, 65] on span "Reports" at bounding box center [222, 60] width 36 height 17
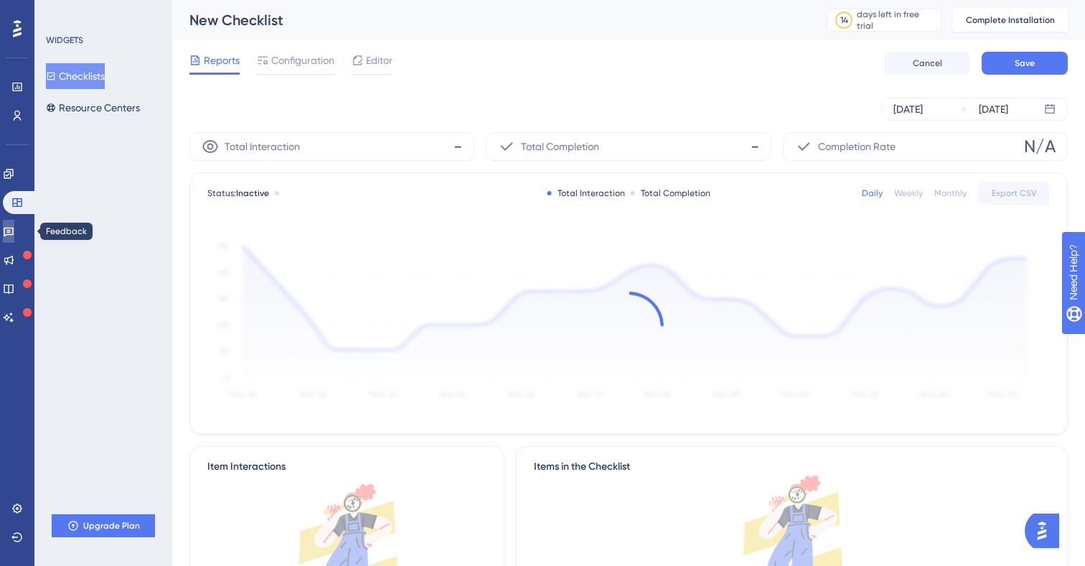
click at [14, 240] on link at bounding box center [8, 231] width 11 height 23
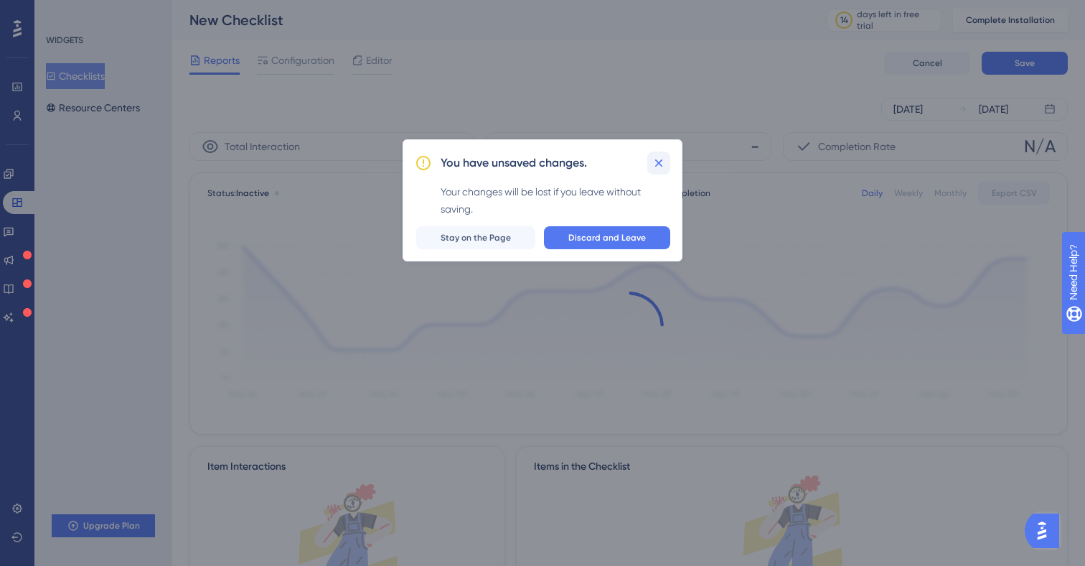
click at [656, 159] on icon at bounding box center [659, 163] width 14 height 14
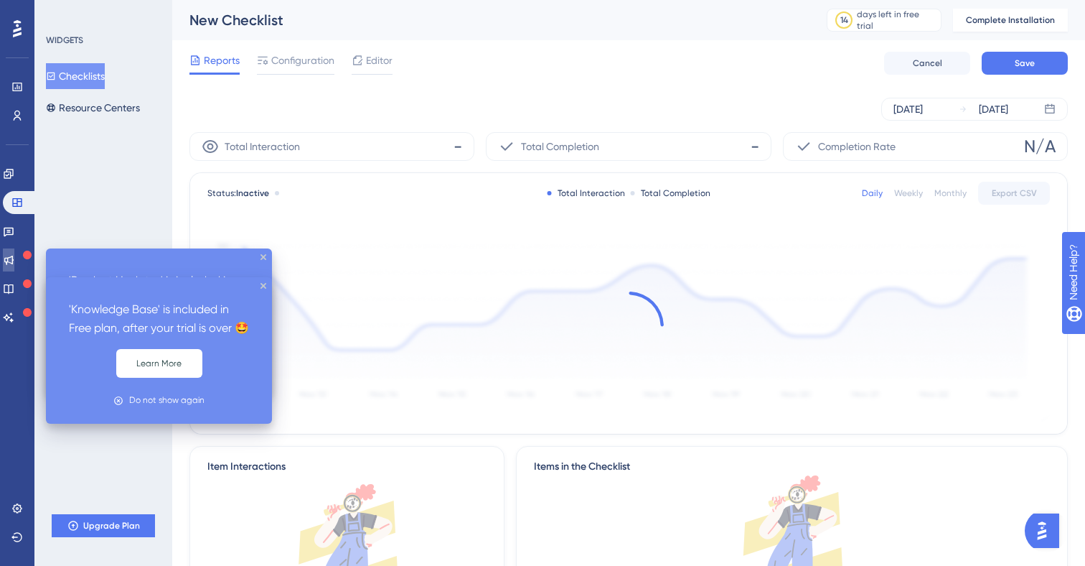
click at [14, 257] on icon at bounding box center [8, 260] width 9 height 9
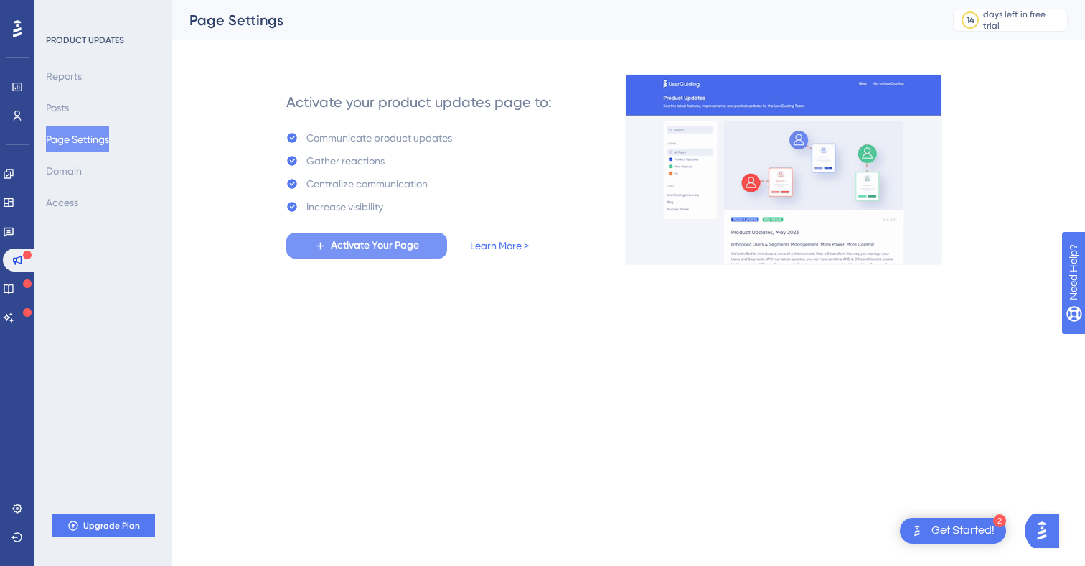
click at [342, 233] on button "Activate Your Page" at bounding box center [366, 246] width 161 height 26
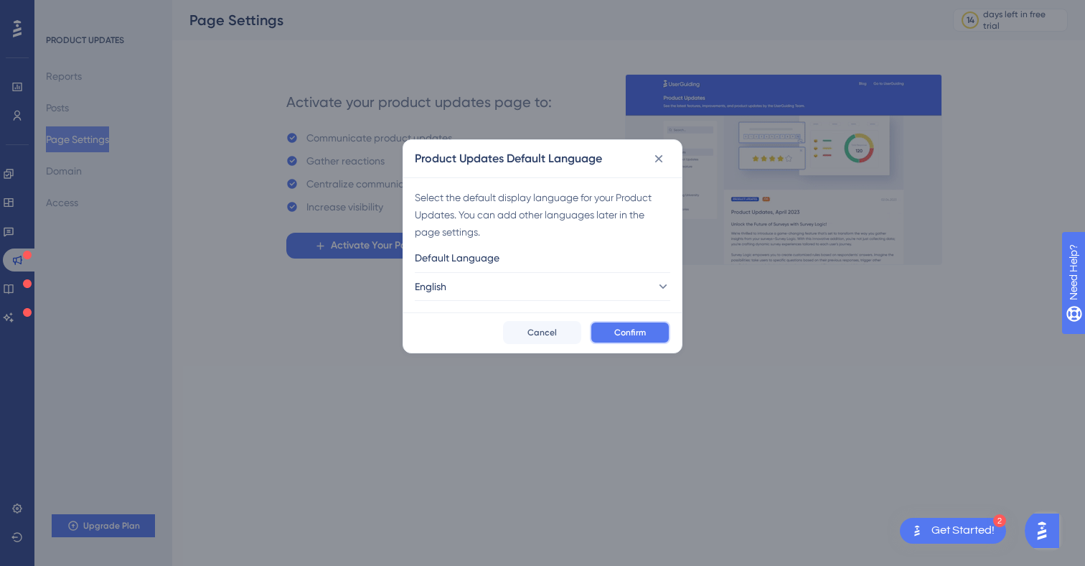
click at [644, 330] on span "Confirm" at bounding box center [630, 332] width 32 height 11
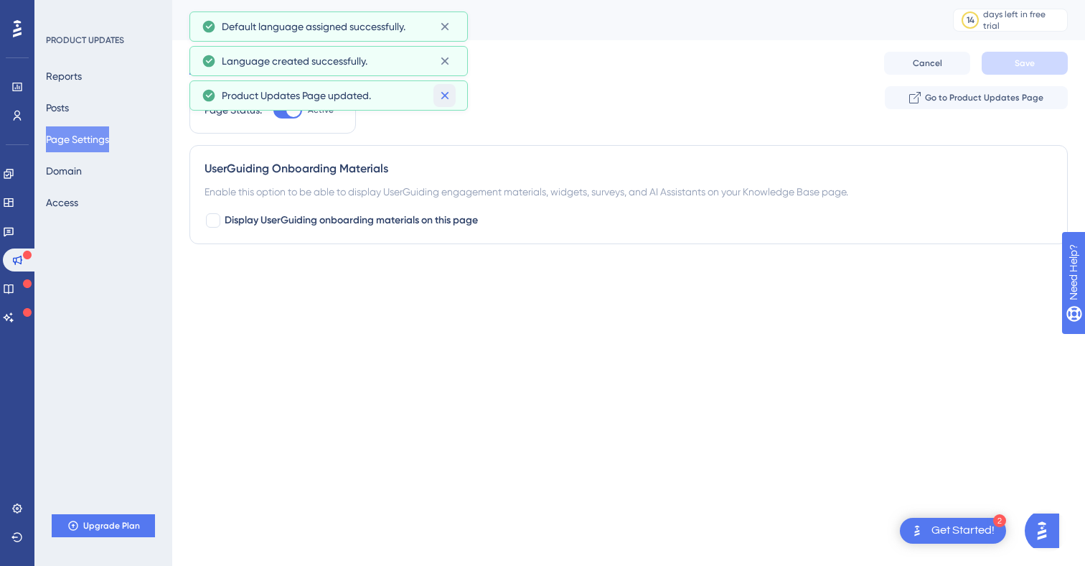
click at [444, 98] on icon at bounding box center [445, 95] width 14 height 14
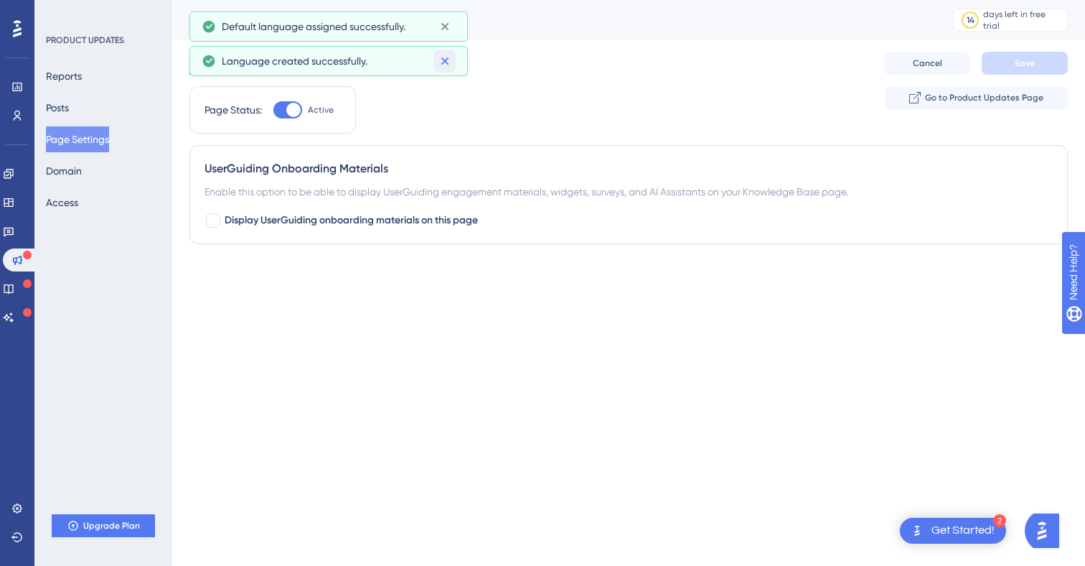
click at [442, 60] on icon at bounding box center [445, 61] width 14 height 14
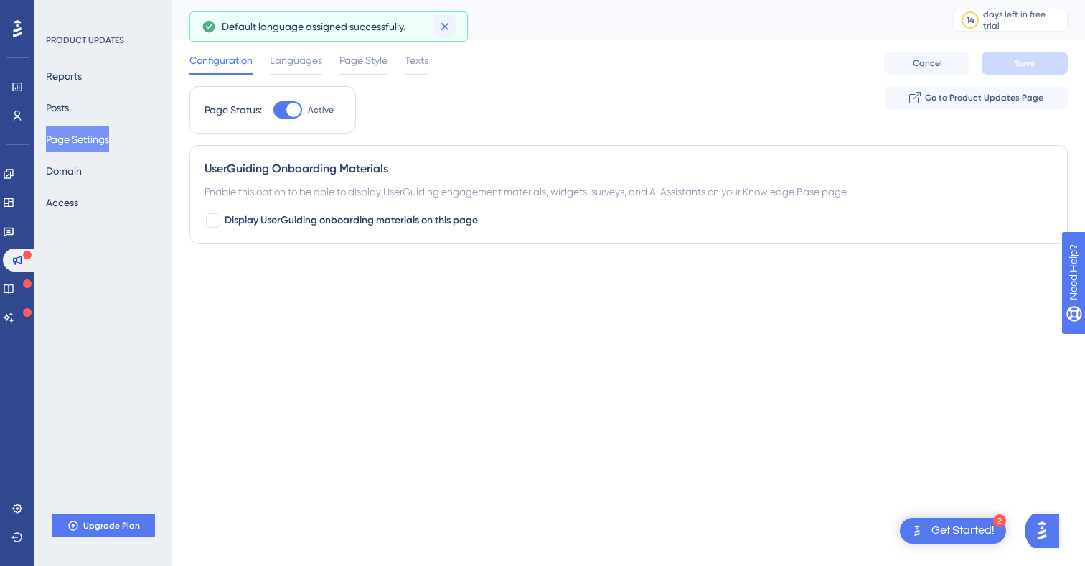
click at [445, 28] on icon at bounding box center [445, 26] width 14 height 14
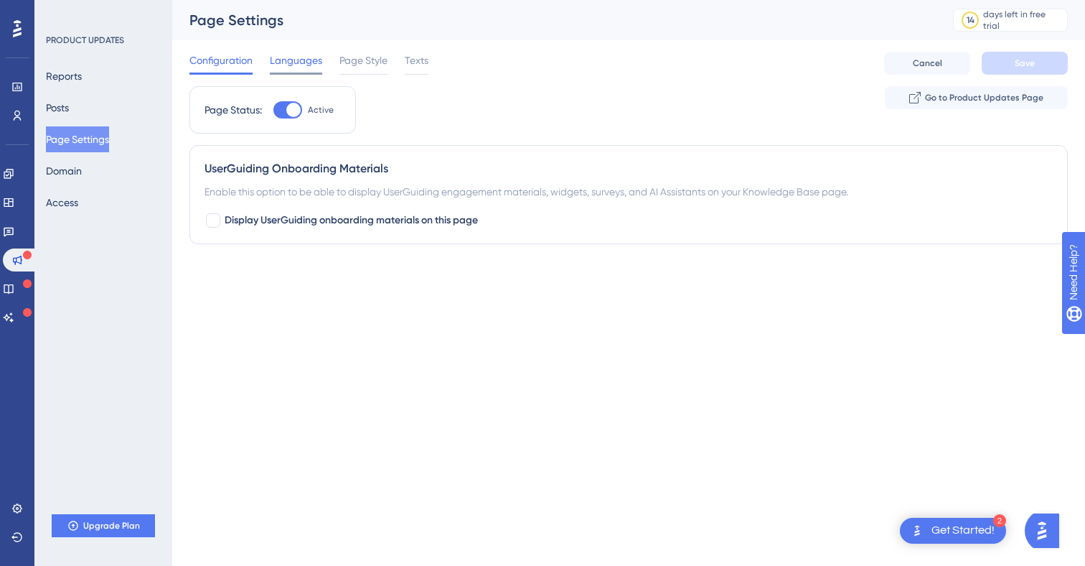
click at [316, 62] on span "Languages" at bounding box center [296, 60] width 52 height 17
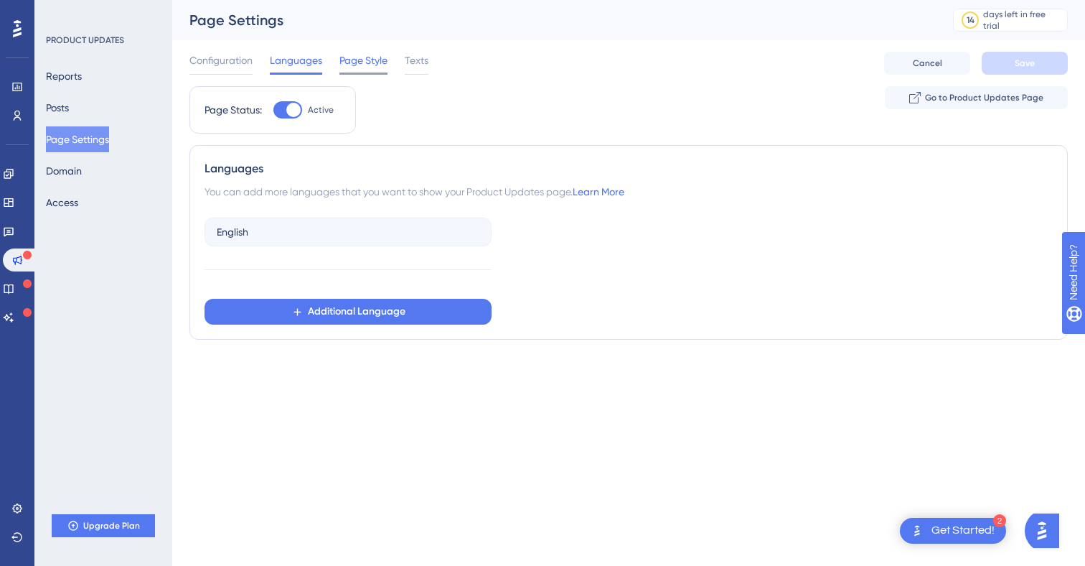
click at [362, 60] on span "Page Style" at bounding box center [364, 60] width 48 height 17
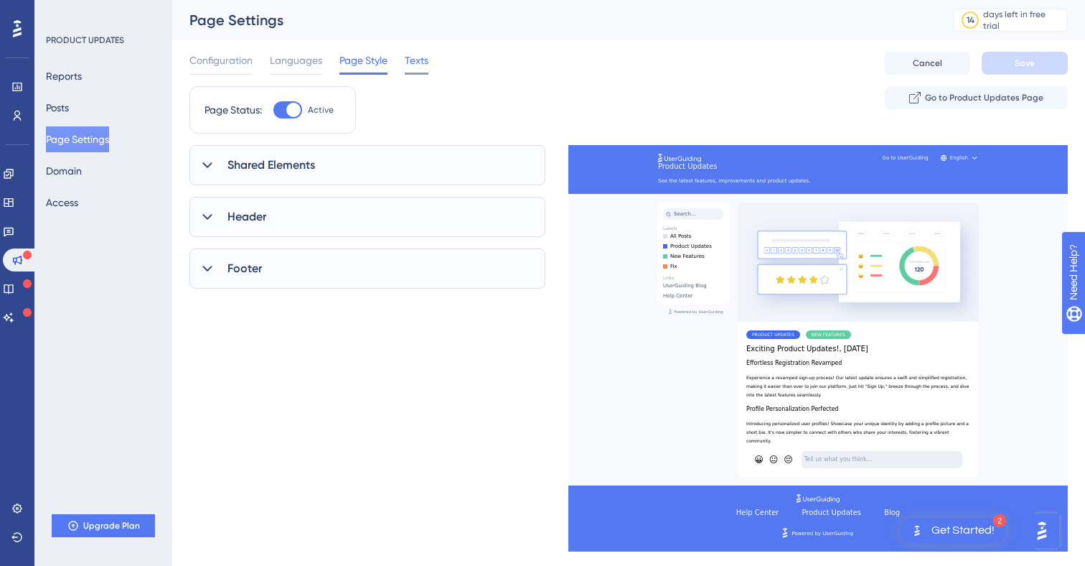
click at [411, 60] on span "Texts" at bounding box center [417, 60] width 24 height 17
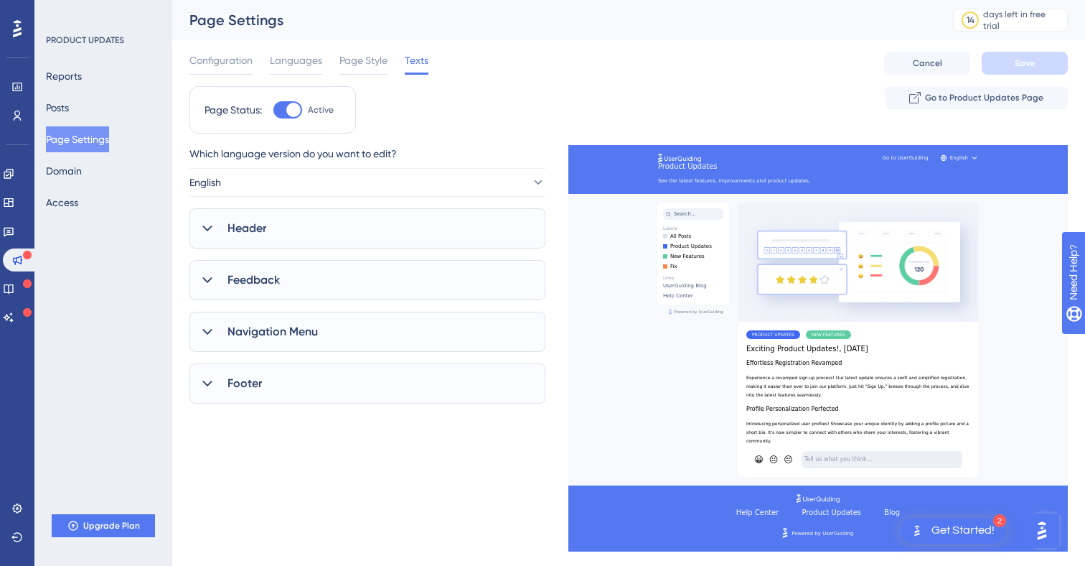
click at [279, 229] on div "Header" at bounding box center [367, 228] width 356 height 40
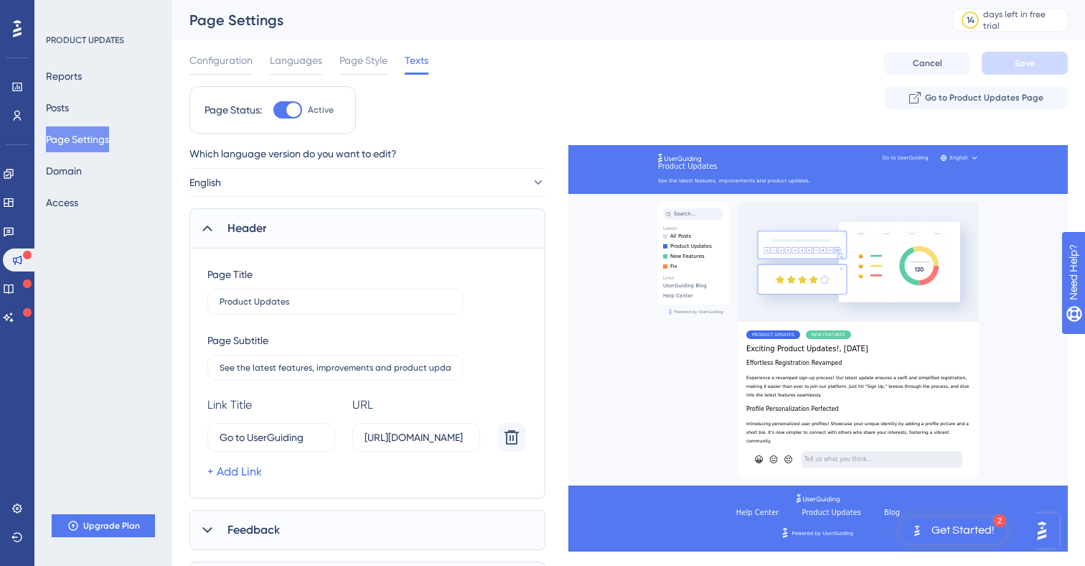
click at [279, 230] on div "Header" at bounding box center [367, 228] width 356 height 40
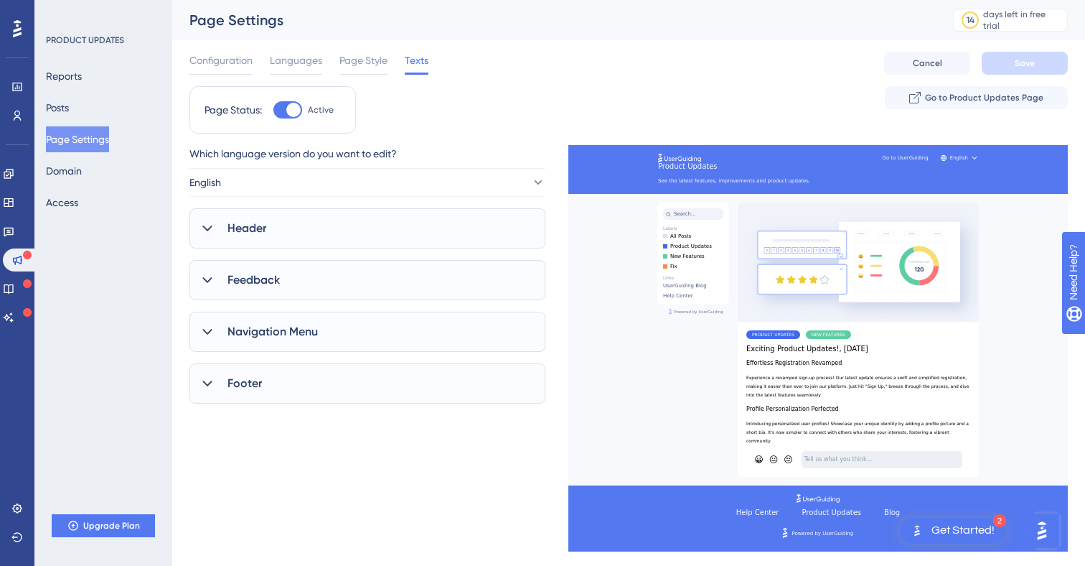
click at [258, 285] on span "Feedback" at bounding box center [254, 279] width 52 height 17
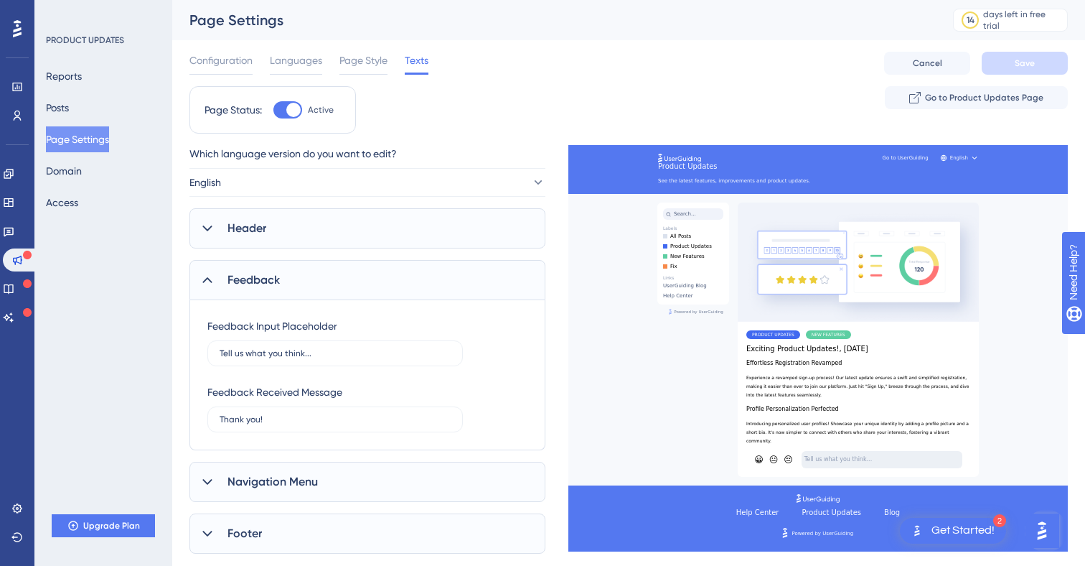
click at [258, 283] on span "Feedback" at bounding box center [254, 279] width 52 height 17
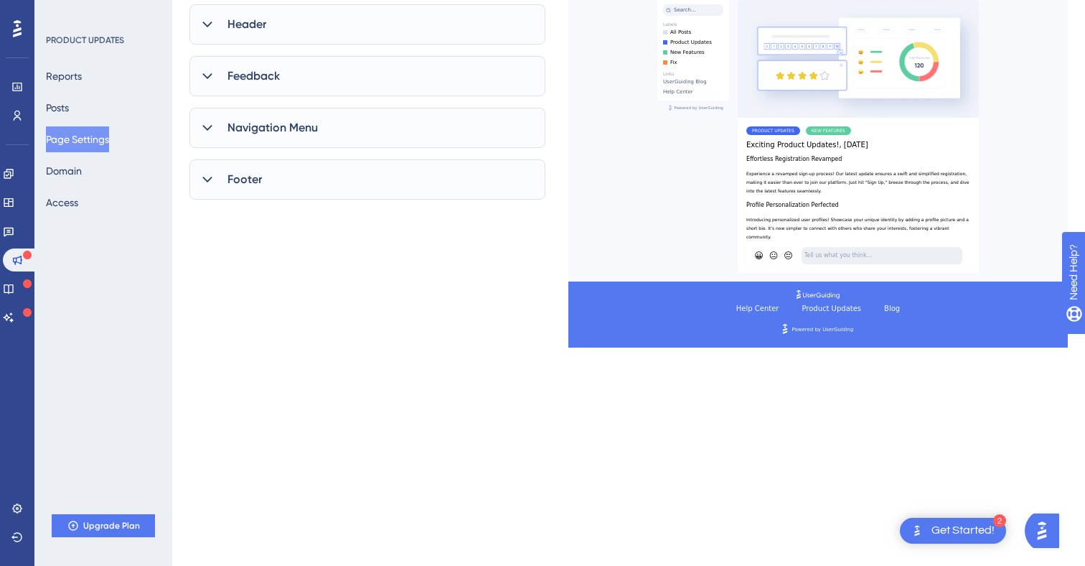
scroll to position [209, 0]
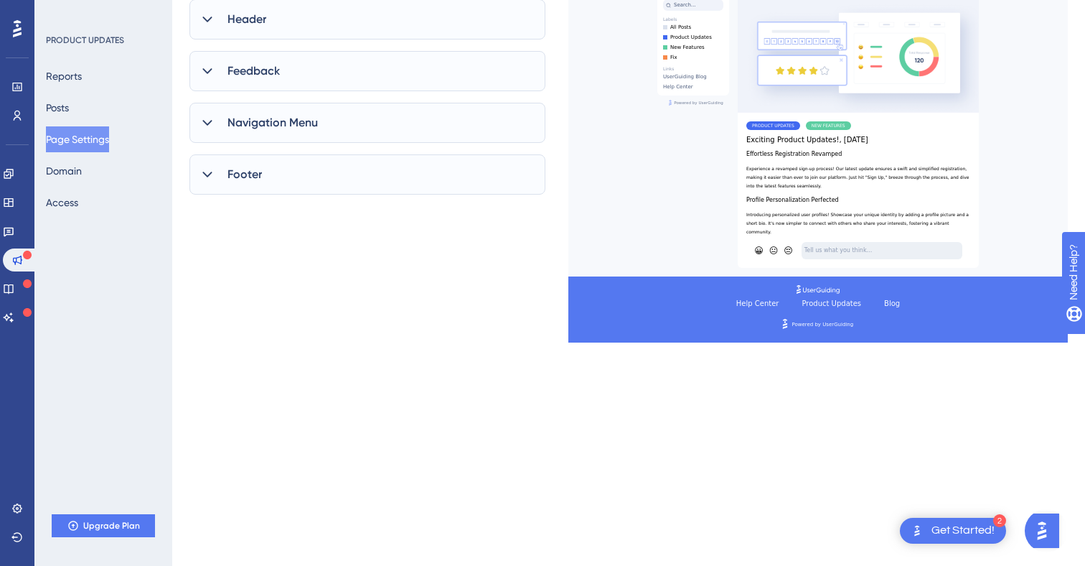
click at [274, 108] on div "Navigation Menu" at bounding box center [367, 123] width 356 height 40
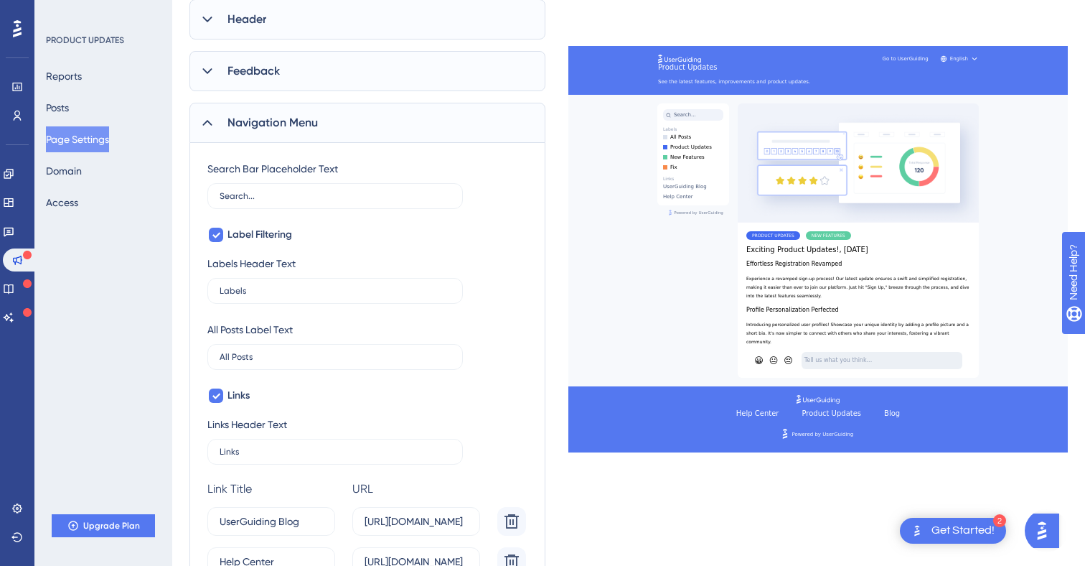
click at [275, 109] on div "Navigation Menu" at bounding box center [367, 123] width 356 height 40
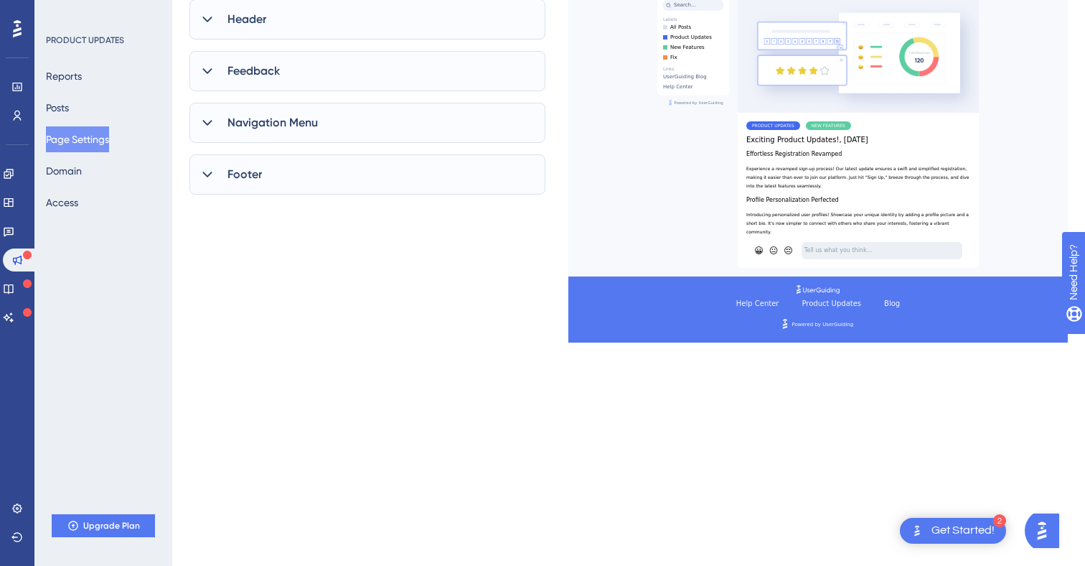
click at [253, 192] on div "Footer" at bounding box center [367, 174] width 356 height 40
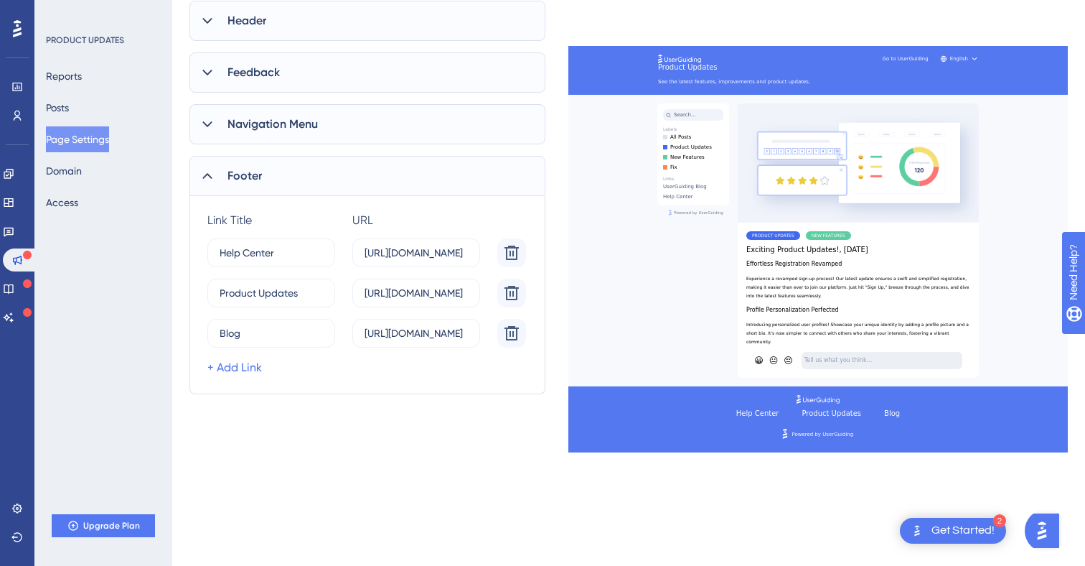
click at [243, 171] on span "Footer" at bounding box center [245, 175] width 34 height 17
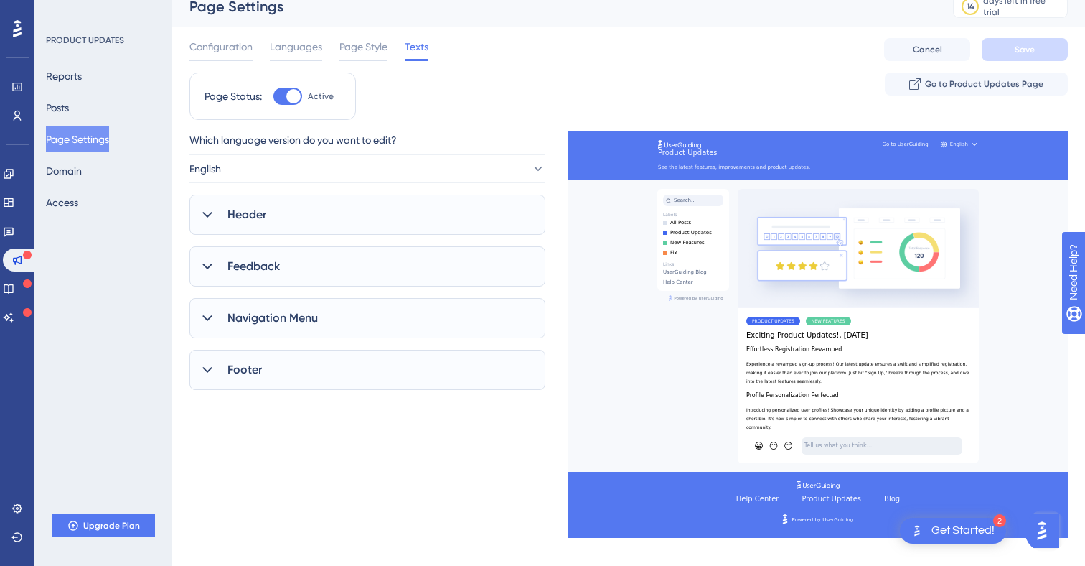
scroll to position [0, 0]
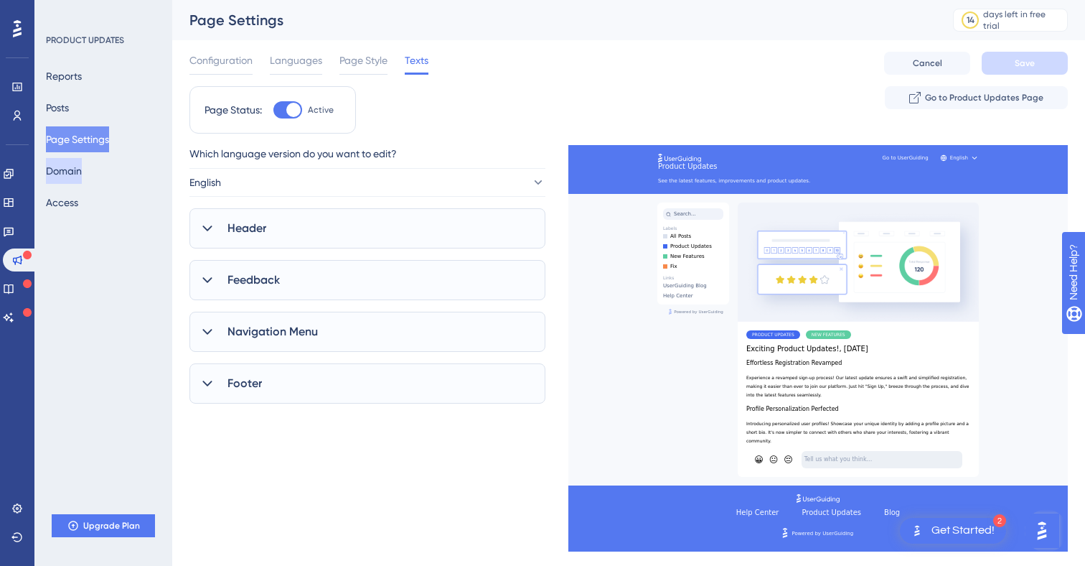
click at [82, 173] on button "Domain" at bounding box center [64, 171] width 36 height 26
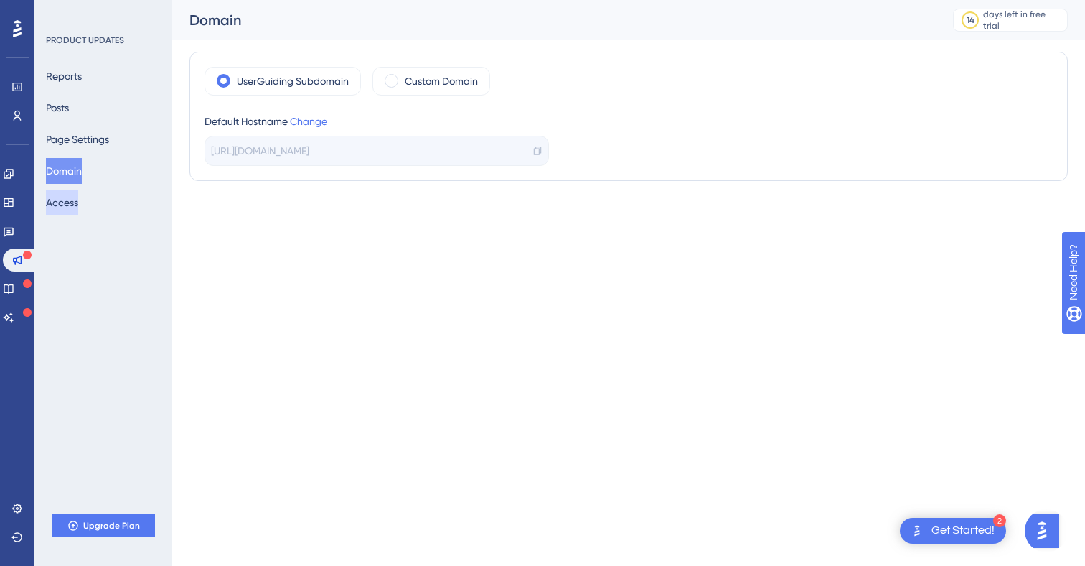
click at [73, 203] on button "Access" at bounding box center [62, 202] width 32 height 26
